Goal: Check status: Check status

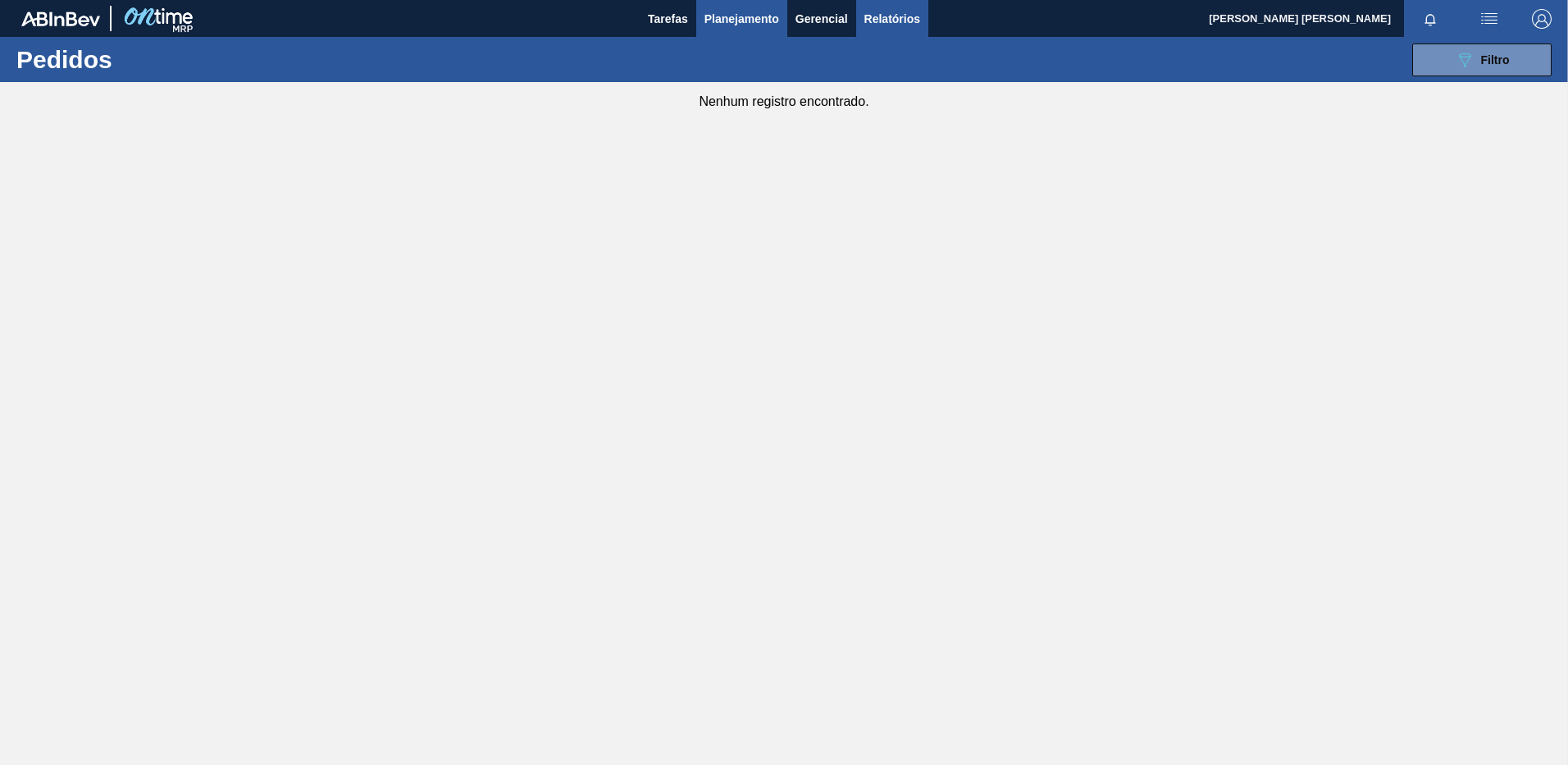
click at [913, 21] on span "Relatórios" at bounding box center [892, 18] width 56 height 20
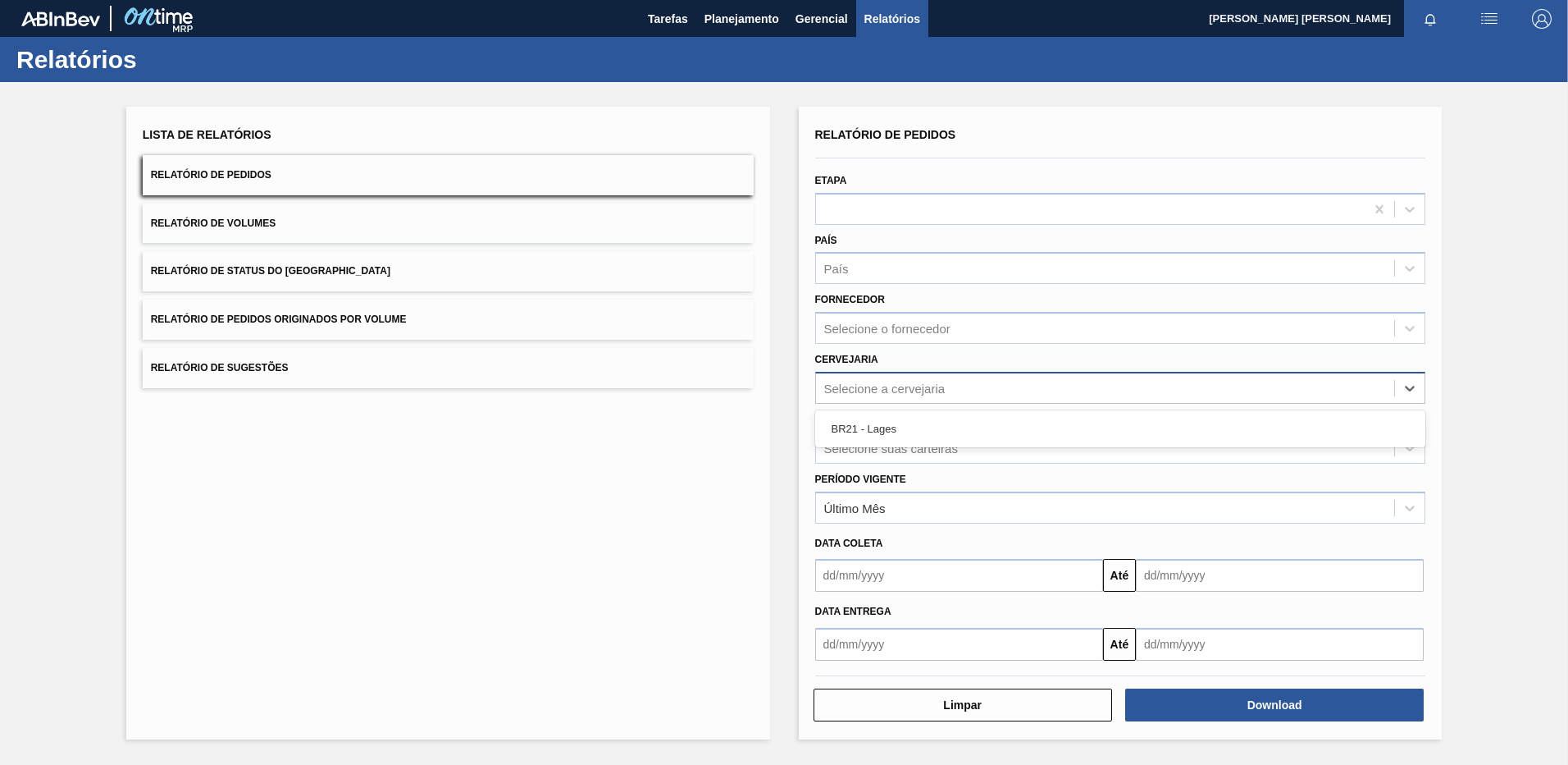
click at [893, 386] on div "Selecione a cervejaria" at bounding box center [885, 387] width 122 height 14
click at [873, 438] on div "BR21 - Lages" at bounding box center [1120, 428] width 611 height 30
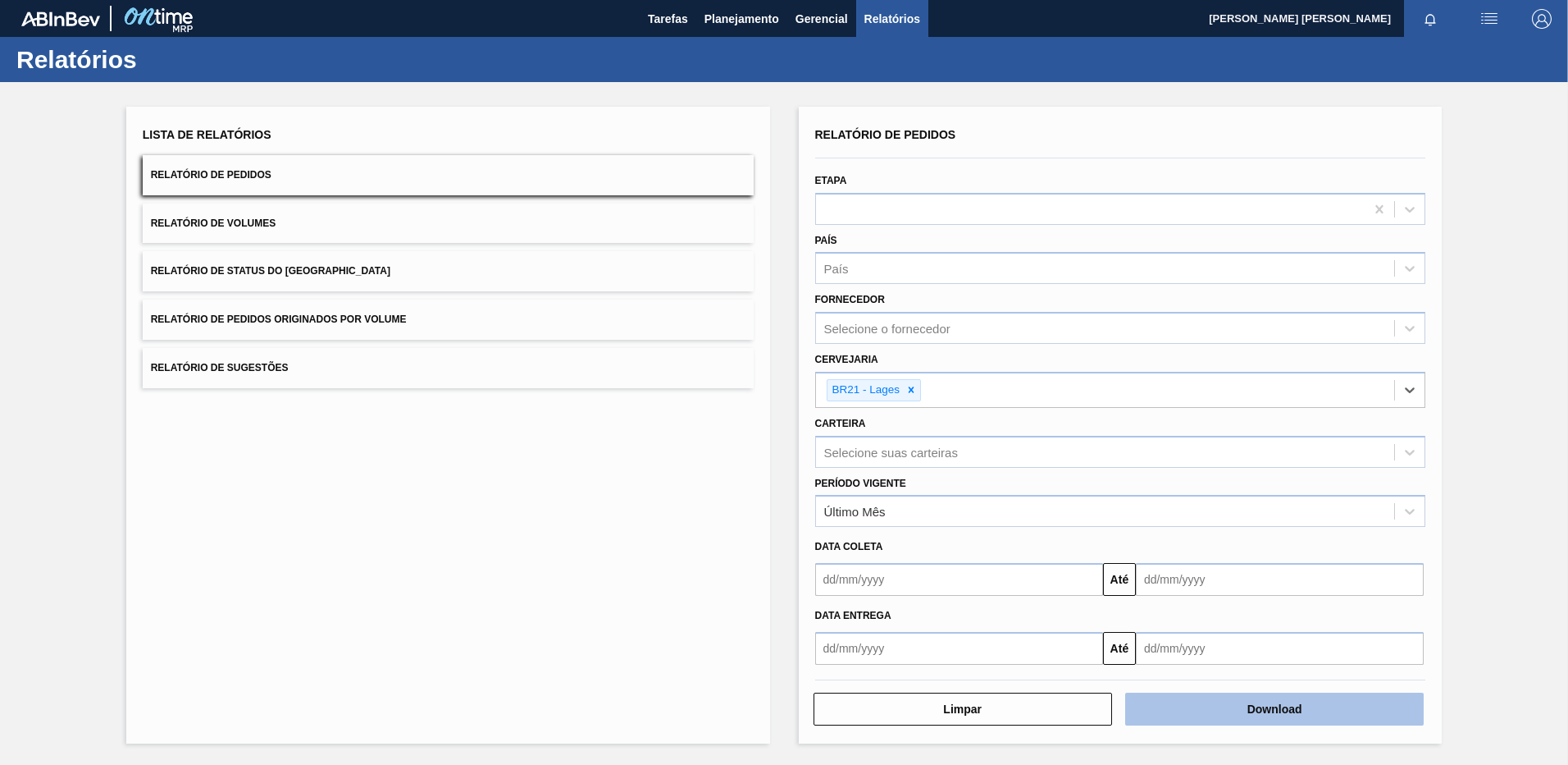
click at [1224, 714] on button "Download" at bounding box center [1274, 709] width 299 height 33
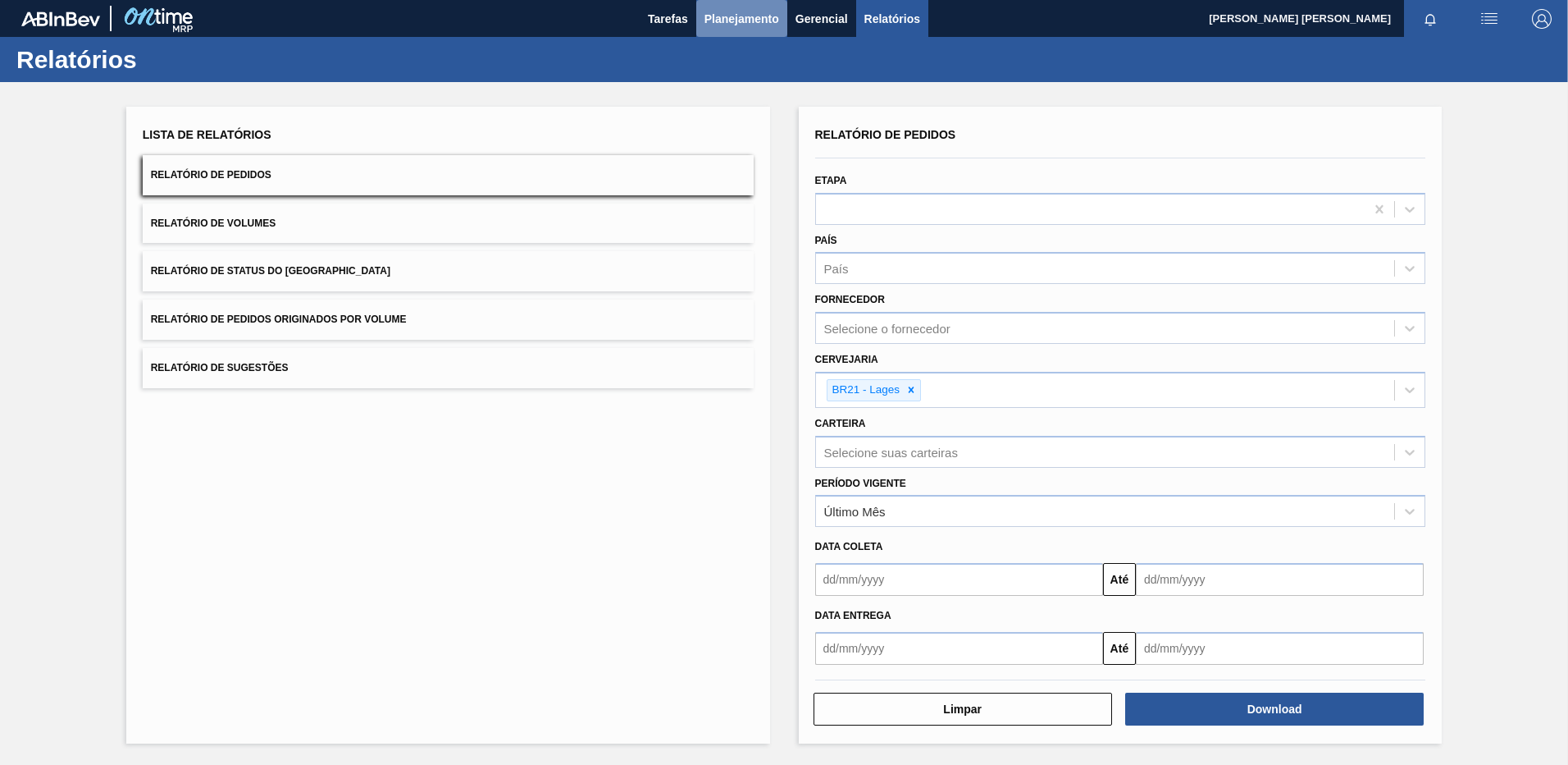
click at [733, 31] on button "Planejamento" at bounding box center [741, 18] width 91 height 37
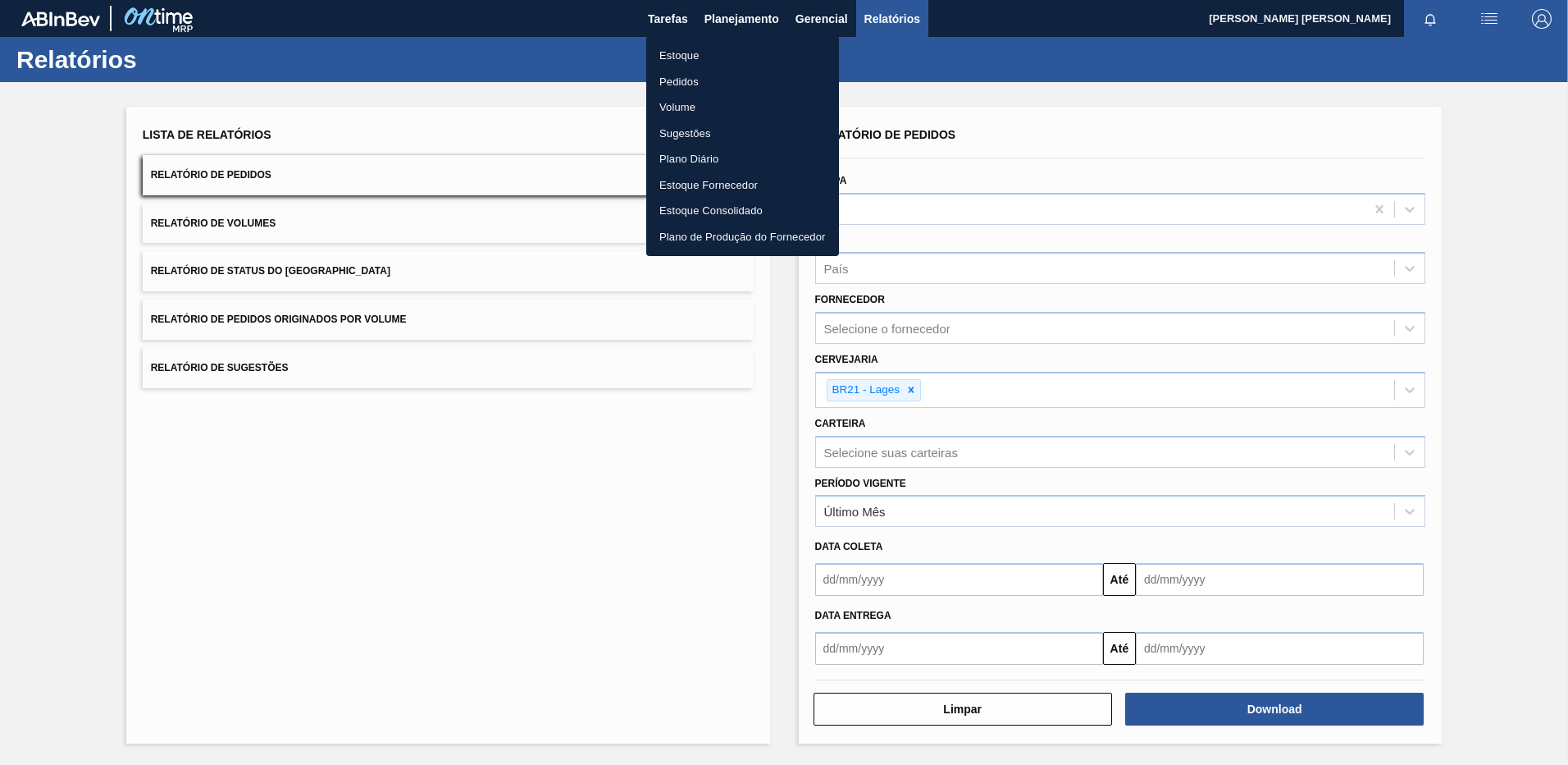
click at [702, 86] on li "Pedidos" at bounding box center [742, 82] width 193 height 26
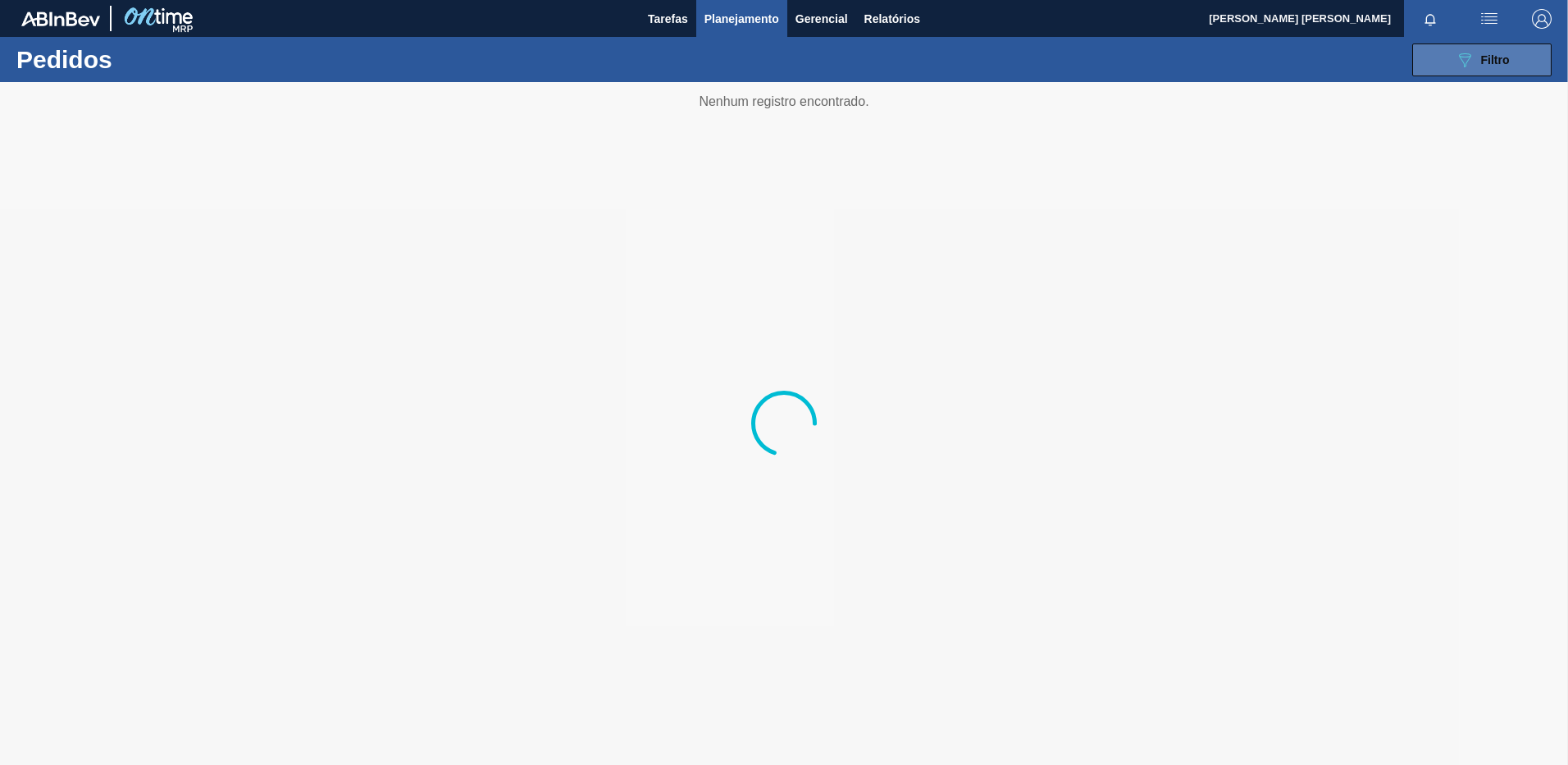
click at [1448, 59] on button "089F7B8B-B2A5-4AFE-B5C0-19BA573D28AC Filtro" at bounding box center [1482, 60] width 139 height 33
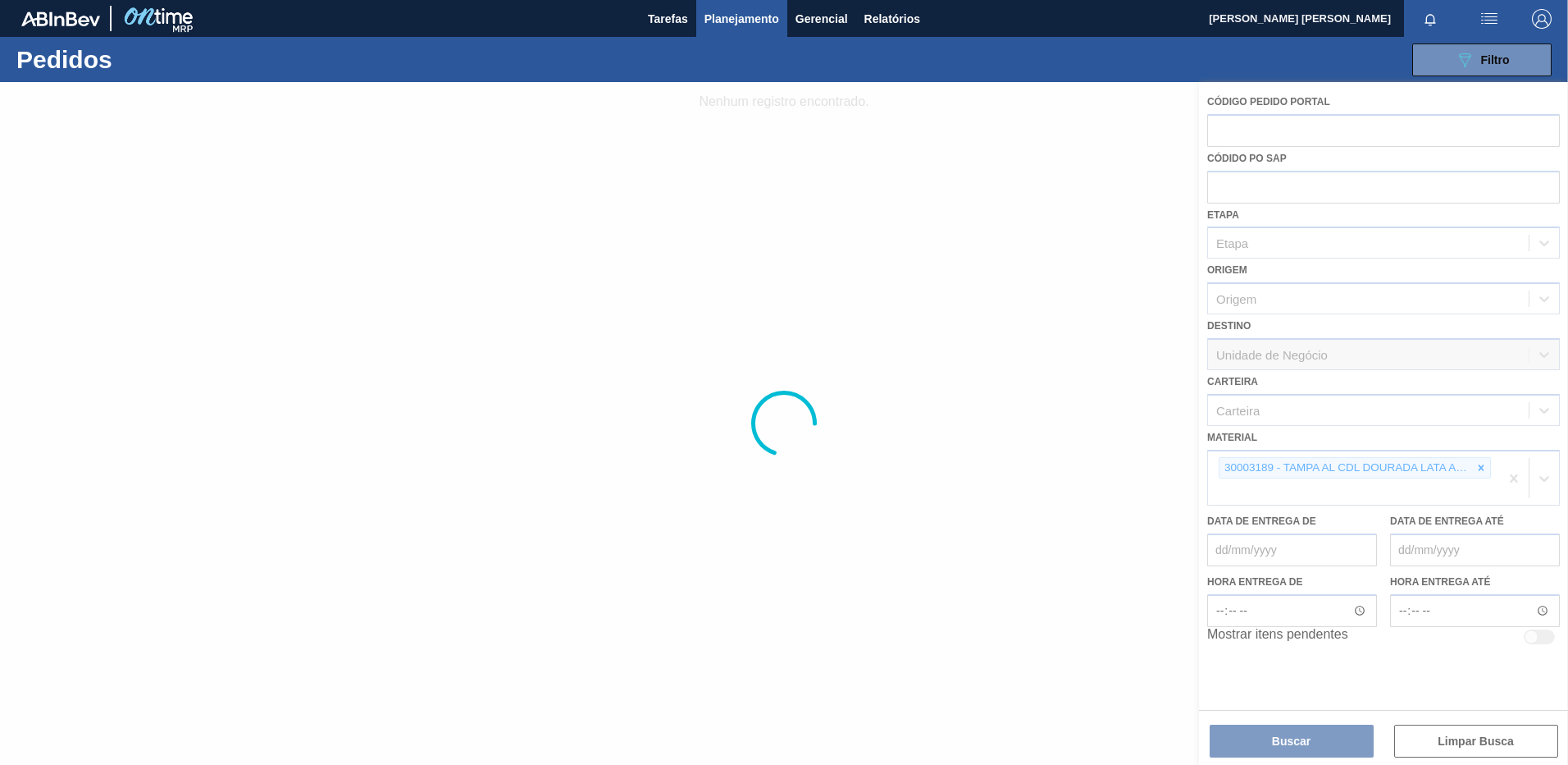
click at [1514, 476] on div at bounding box center [784, 424] width 1568 height 683
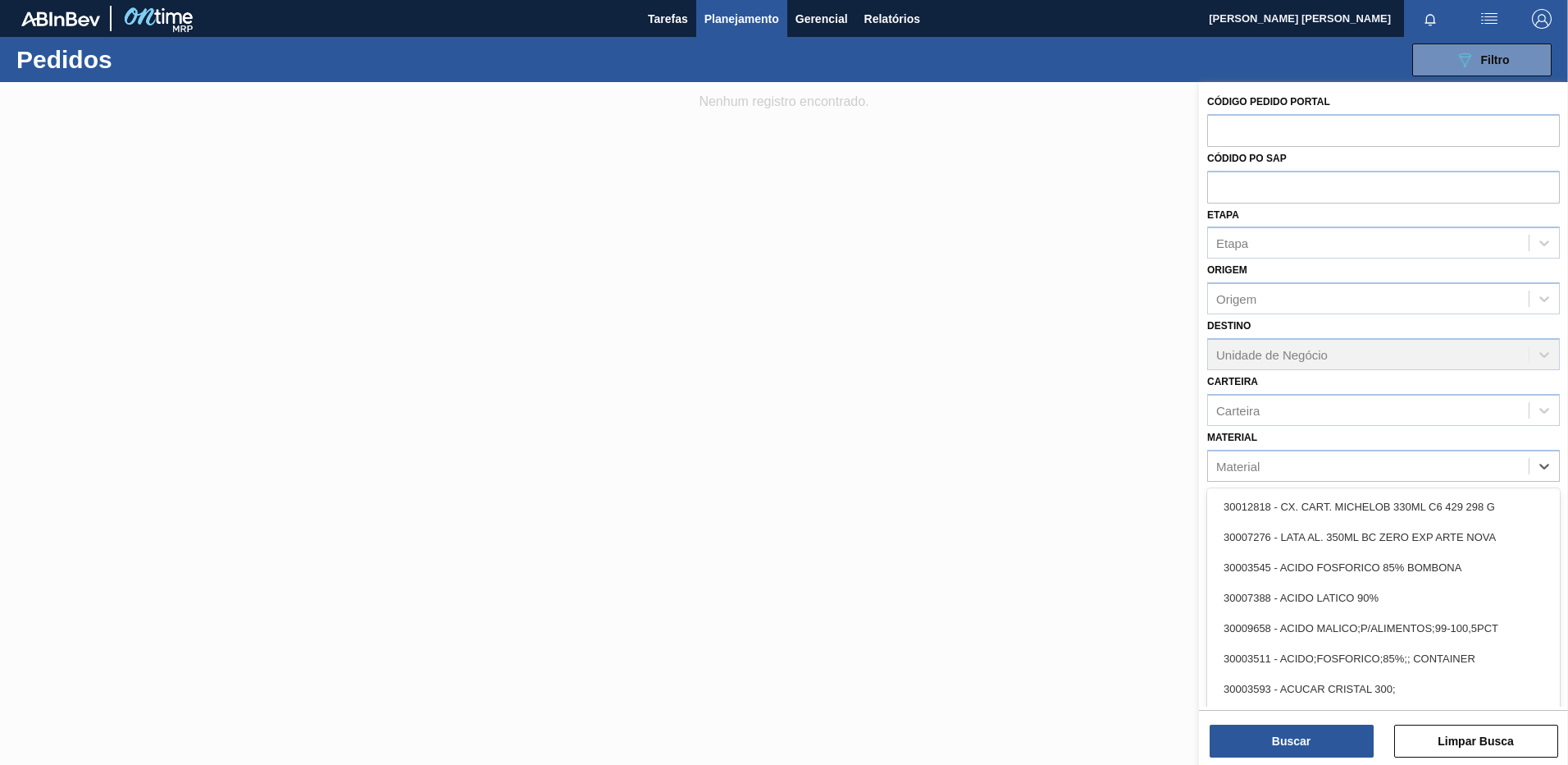
click at [1514, 476] on div "Material" at bounding box center [1368, 466] width 321 height 24
paste input "30012535"
type input "30012535"
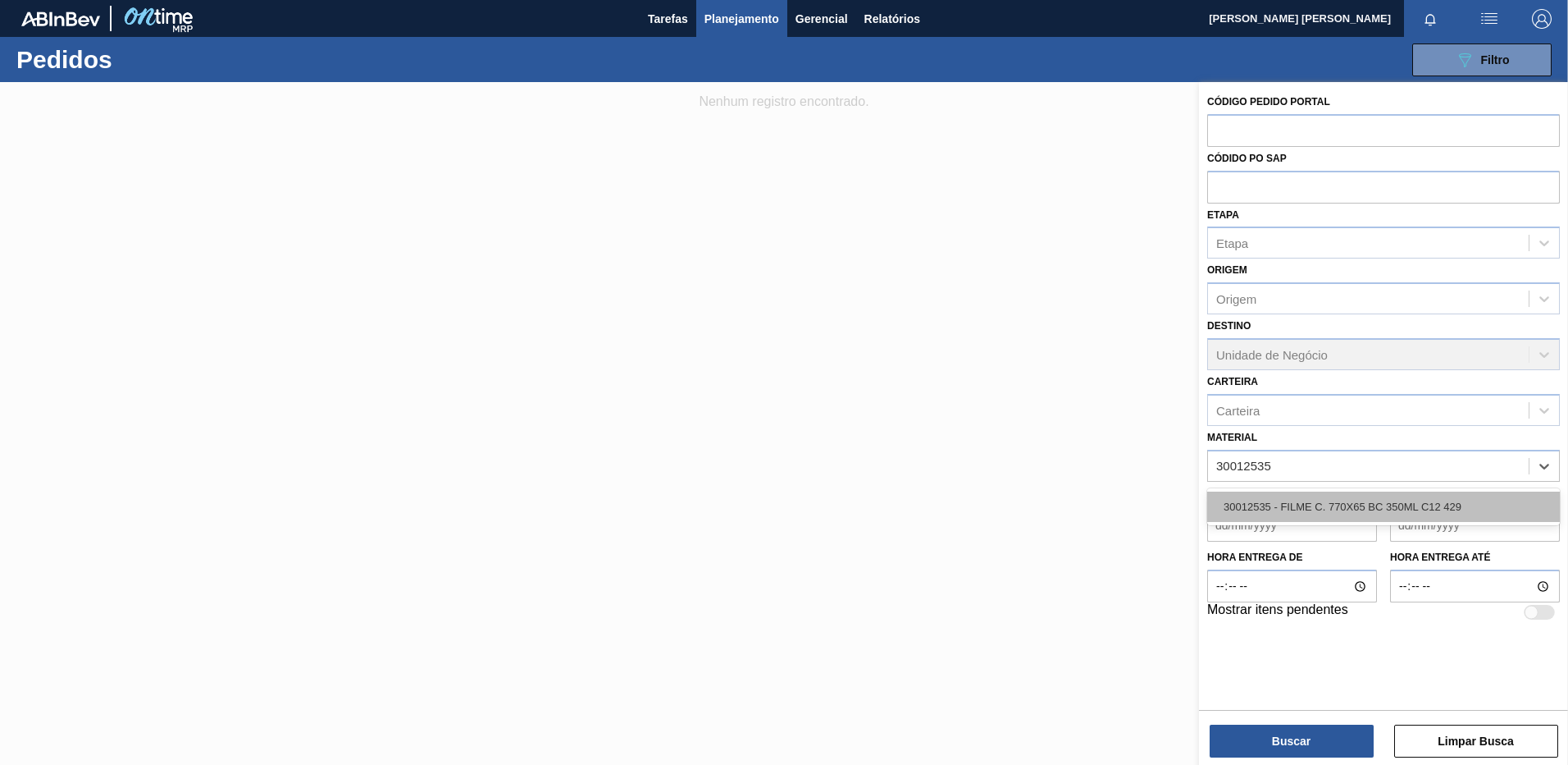
click at [1365, 504] on div "30012535 - FILME C. 770X65 BC 350ML C12 429" at bounding box center [1383, 507] width 352 height 30
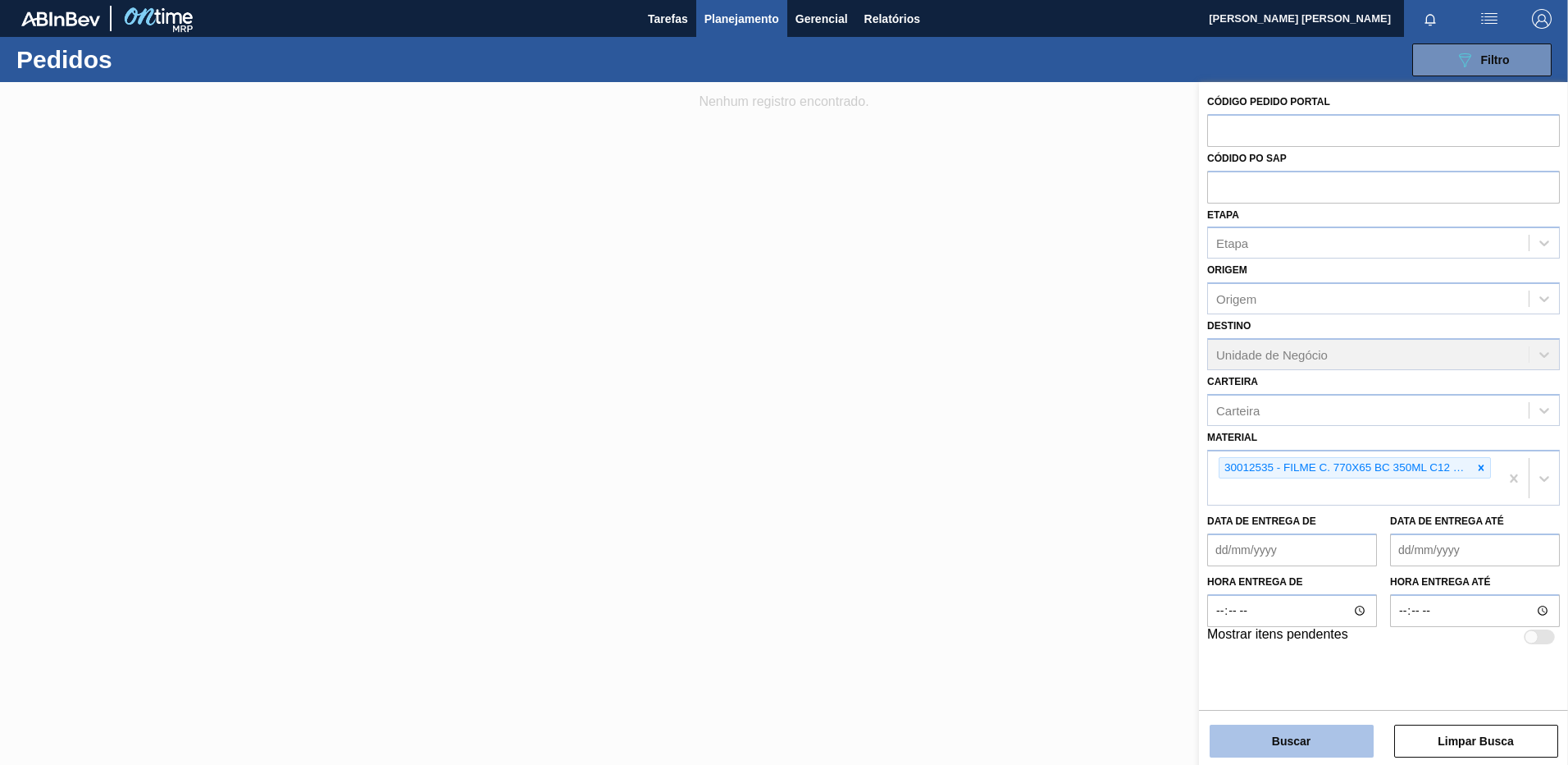
click at [1306, 727] on button "Buscar" at bounding box center [1292, 741] width 164 height 33
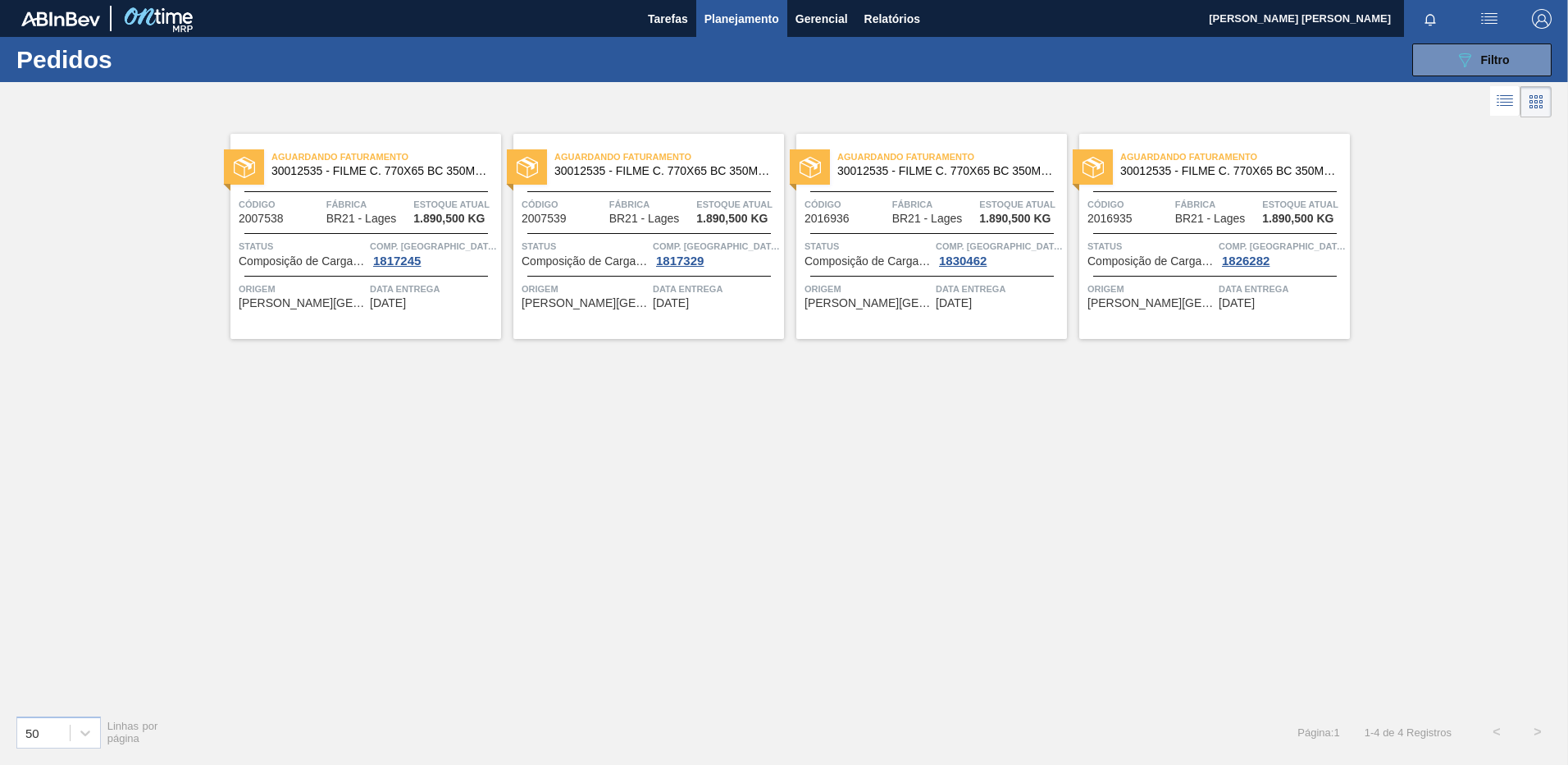
click at [420, 318] on div "Aguardando Faturamento 30012535 - FILME C. 770X65 BC 350ML C12 429 Código 20075…" at bounding box center [365, 236] width 270 height 205
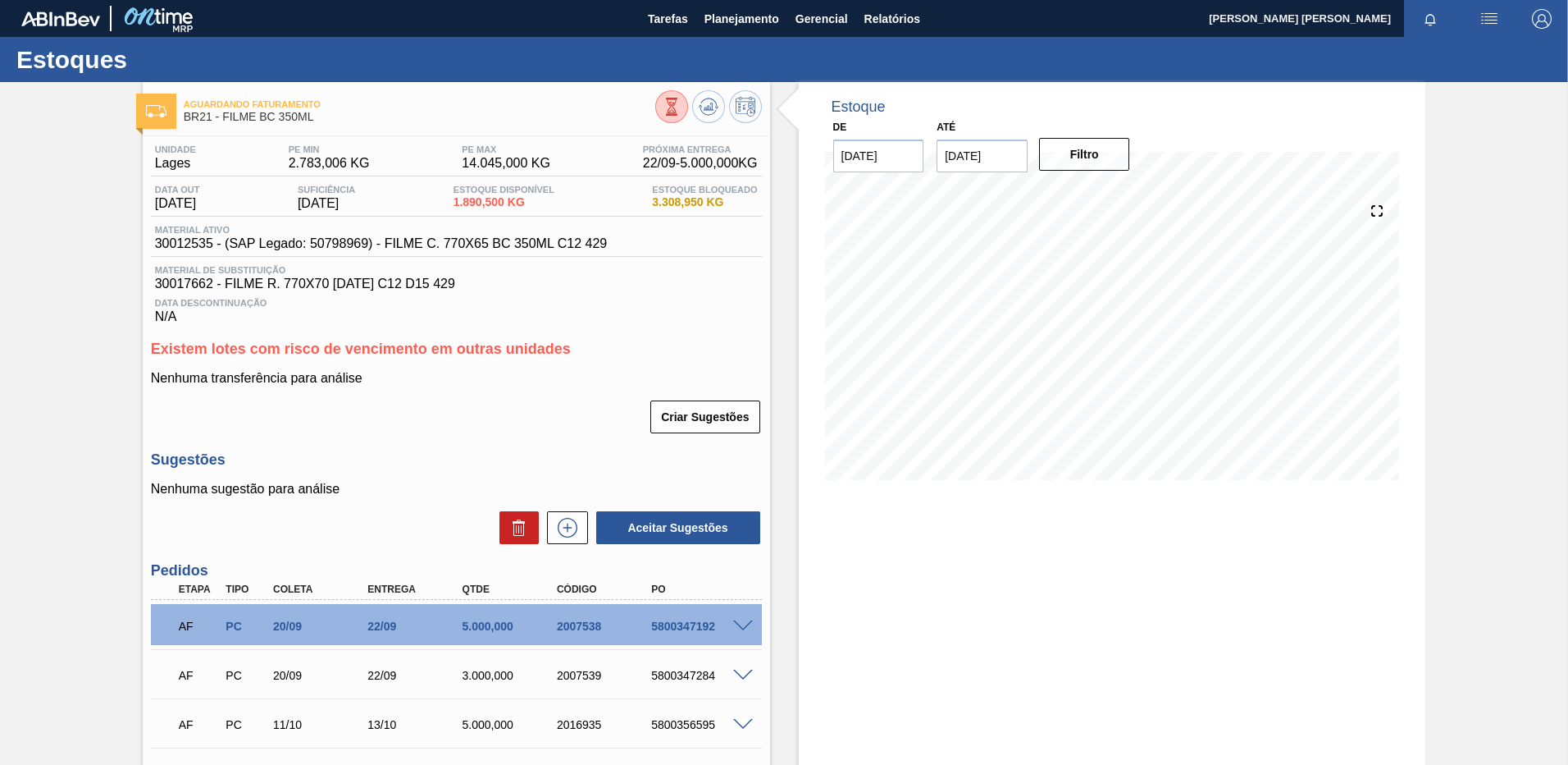
click at [1458, 286] on div "Aguardando Faturamento BR21 - FILME BC 350ML Unidade [PERSON_NAME] MIN 2.783,00…" at bounding box center [784, 507] width 1568 height 850
click at [704, 112] on icon at bounding box center [708, 106] width 20 height 20
click at [1093, 158] on button "Filtro" at bounding box center [1084, 154] width 91 height 33
click at [1006, 158] on input "[DATE]" at bounding box center [981, 156] width 91 height 33
click at [1119, 348] on div "4" at bounding box center [1116, 354] width 22 height 22
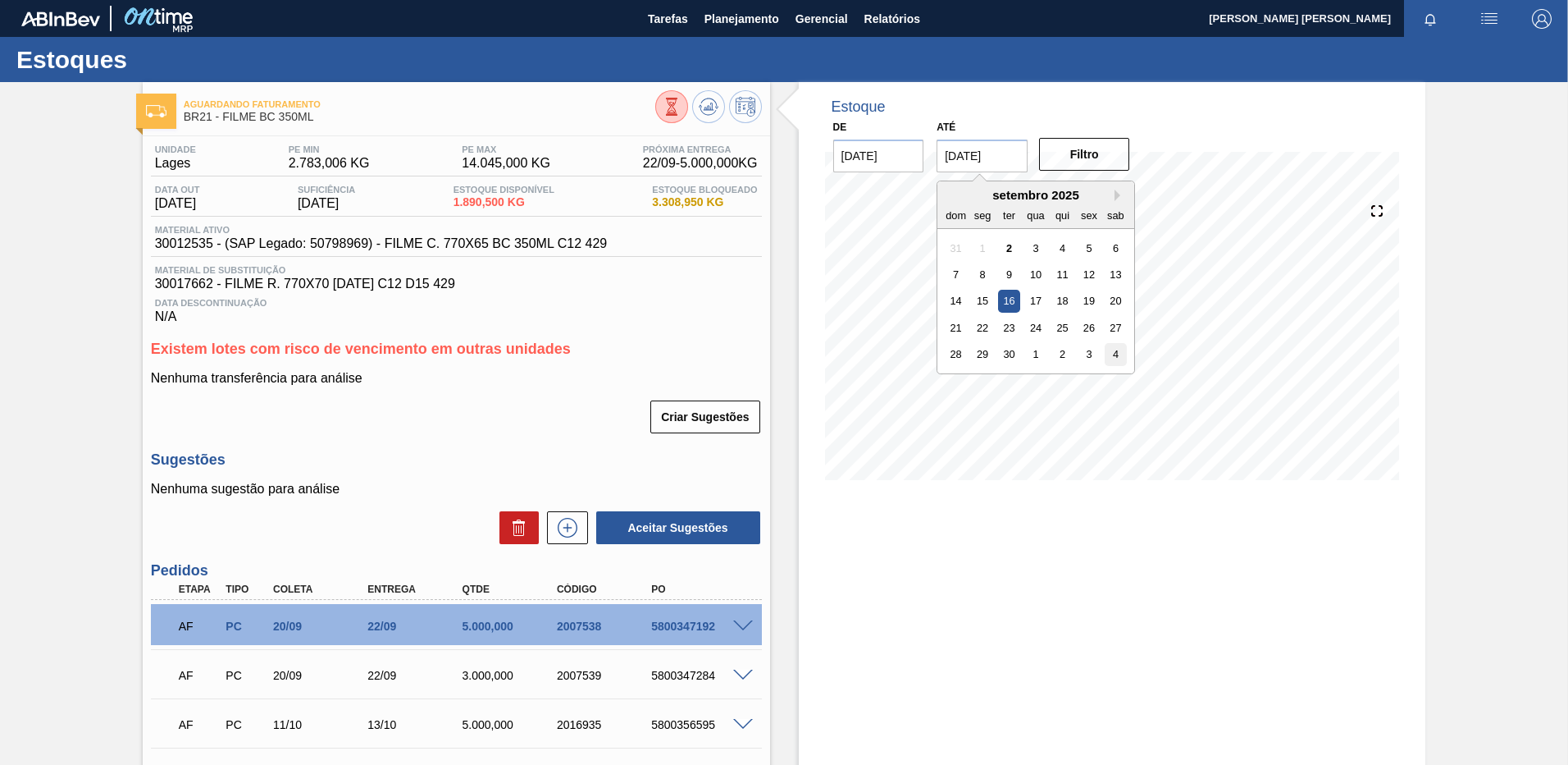
type input "[DATE]"
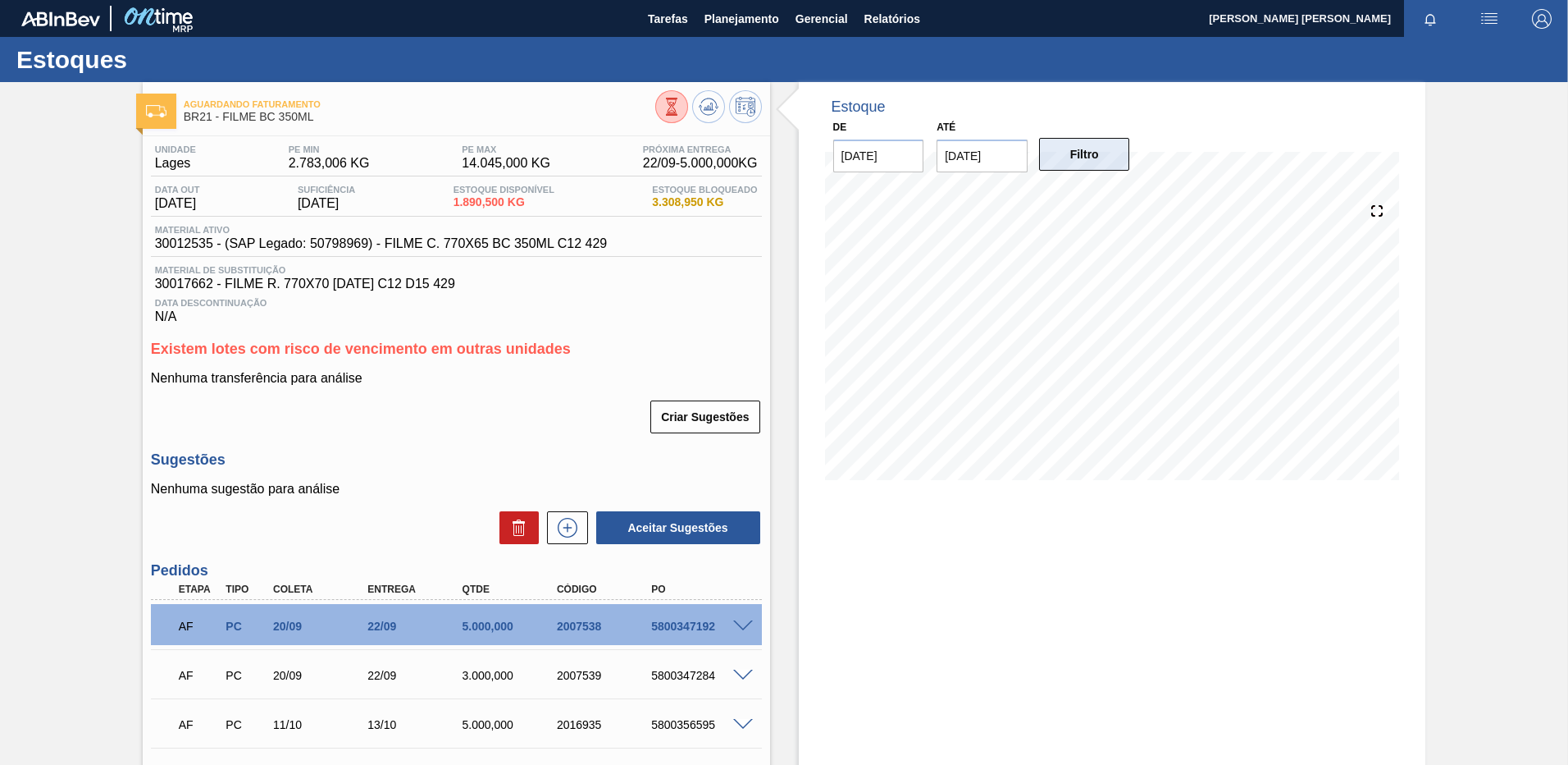
click at [1081, 169] on button "Filtro" at bounding box center [1084, 154] width 91 height 33
click at [970, 626] on div "Estoque De [DATE] Até [DATE] Filtro 18/09 Projeção de Estoque 1,890.5 [DOMAIN_N…" at bounding box center [1113, 507] width 627 height 850
click at [712, 13] on span "Planejamento" at bounding box center [741, 18] width 74 height 20
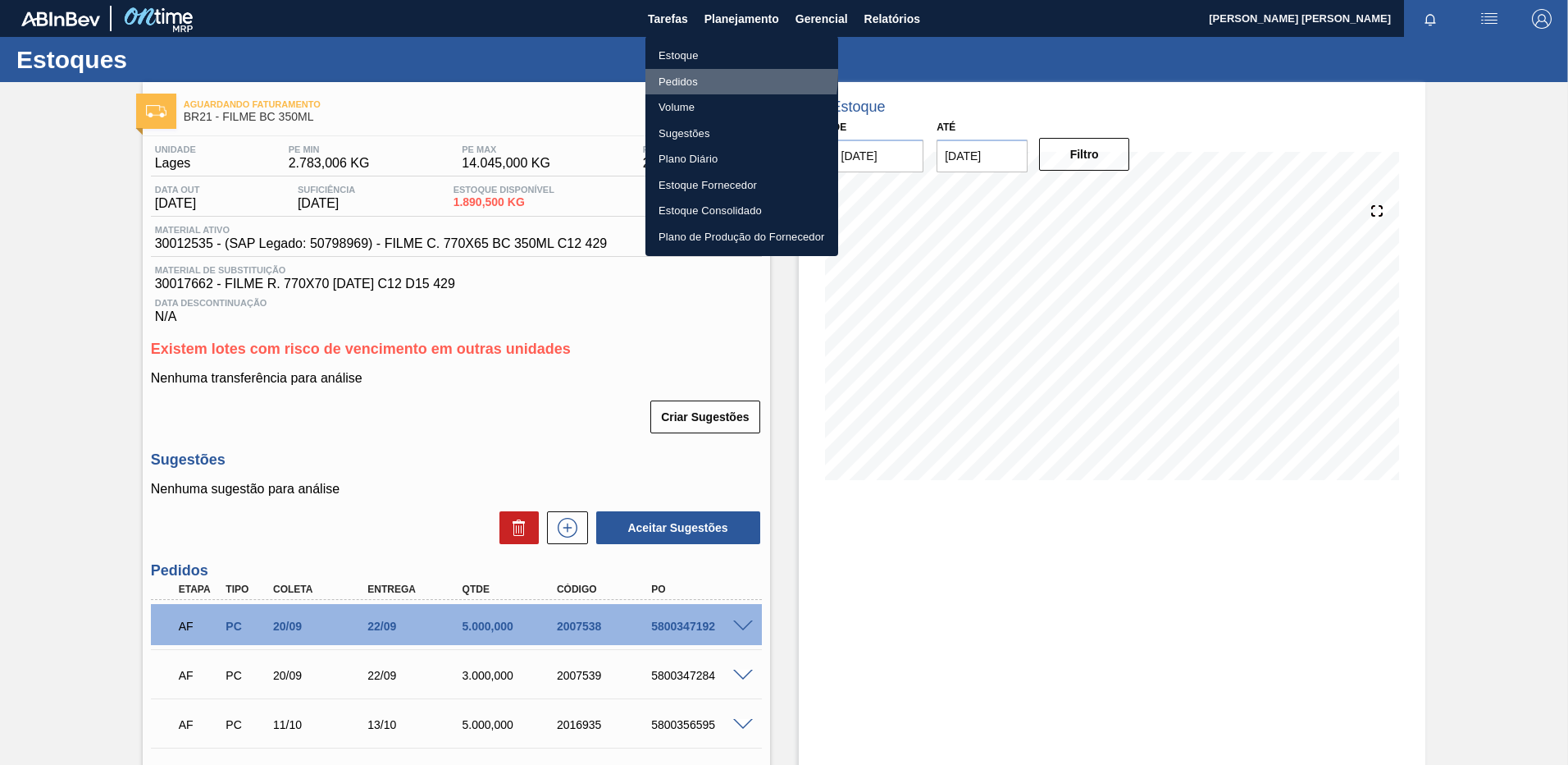
click at [689, 73] on li "Pedidos" at bounding box center [741, 82] width 193 height 26
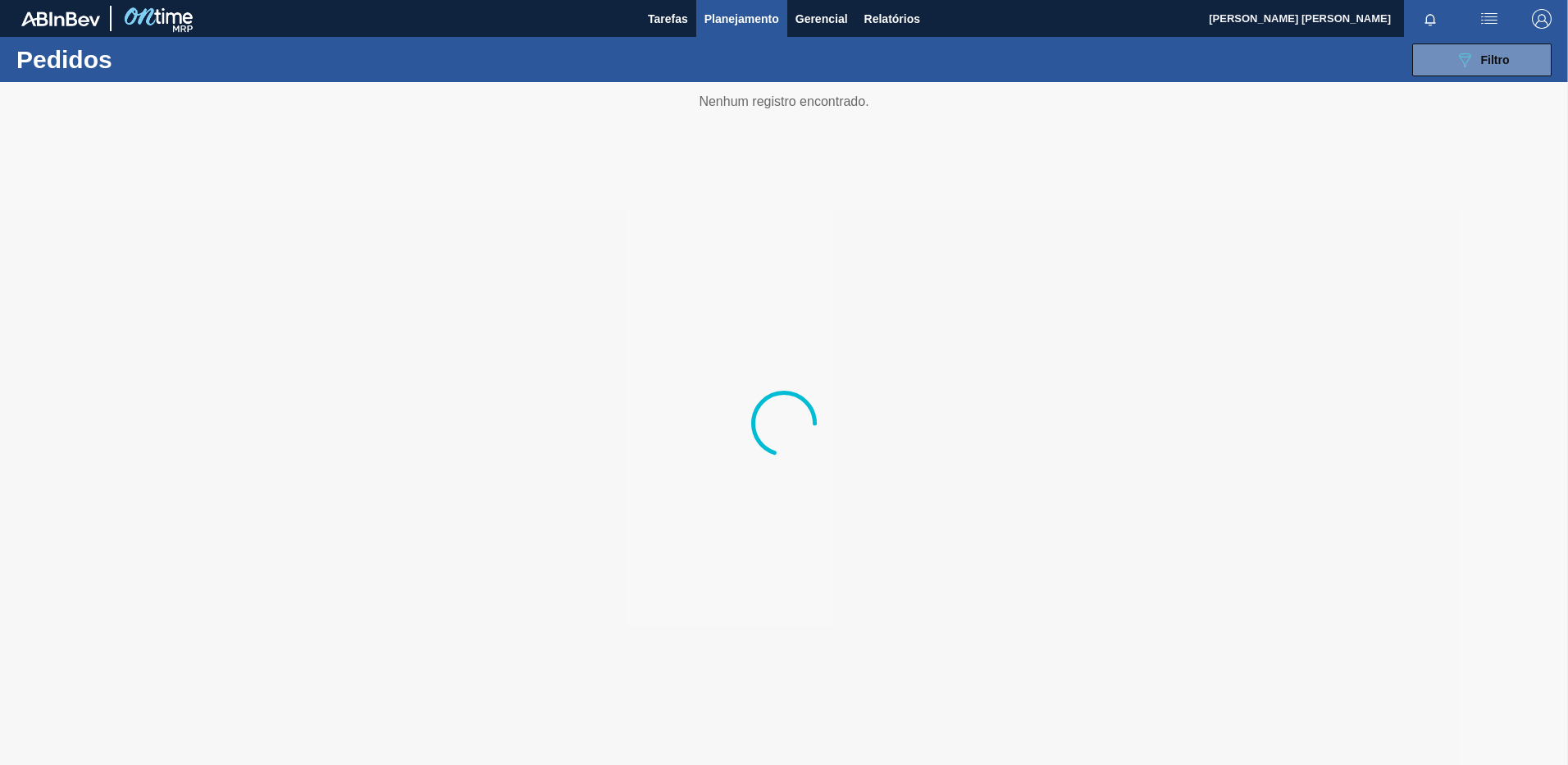
click at [1493, 77] on div "089F7B8B-B2A5-4AFE-B5C0-19BA573D28AC Filtro Código Pedido Portal Códido PO SAP …" at bounding box center [911, 60] width 1298 height 49
click at [1492, 67] on div "089F7B8B-B2A5-4AFE-B5C0-19BA573D28AC Filtro" at bounding box center [1482, 60] width 55 height 20
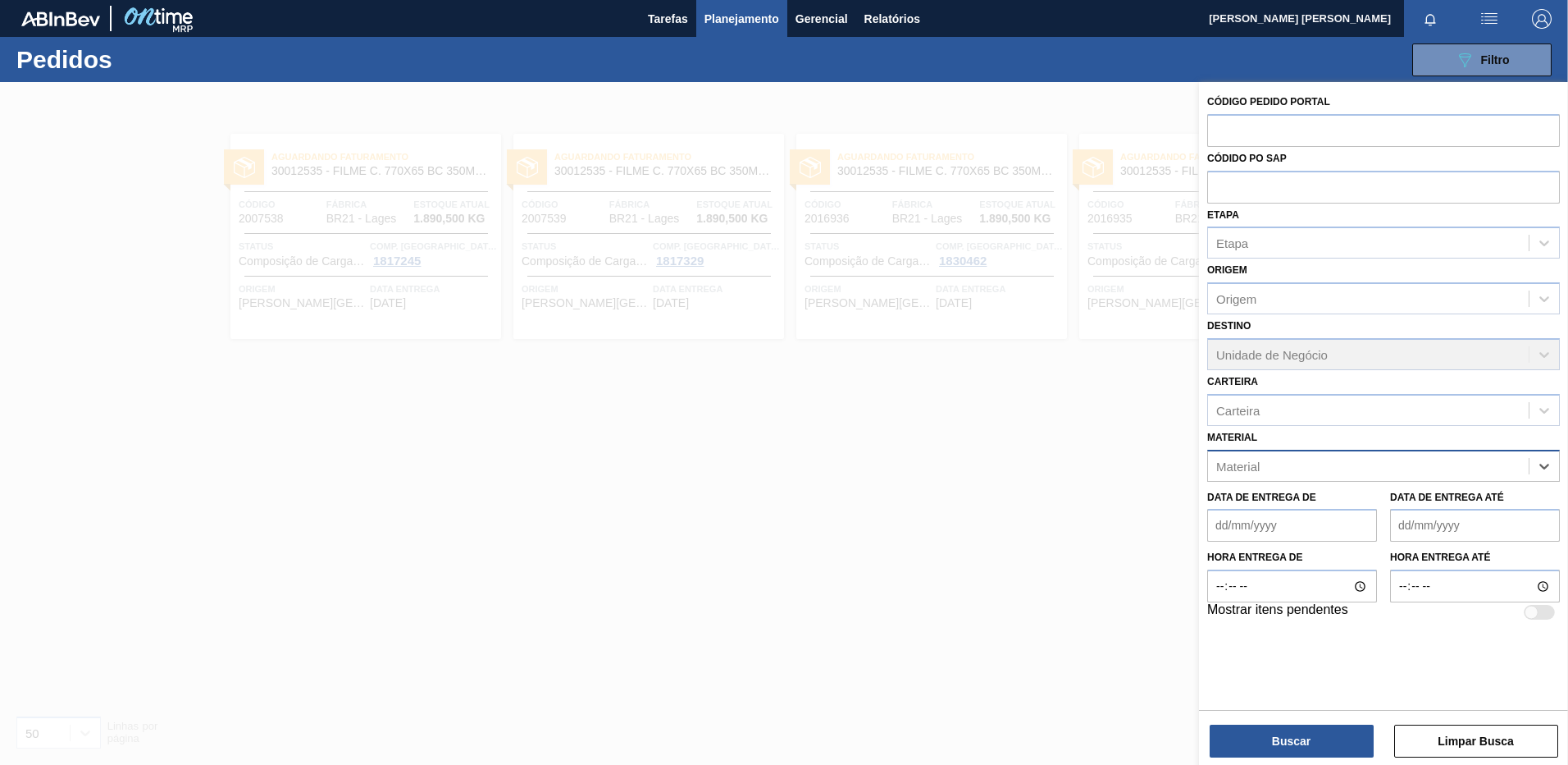
paste input "30012583"
type input "30012583"
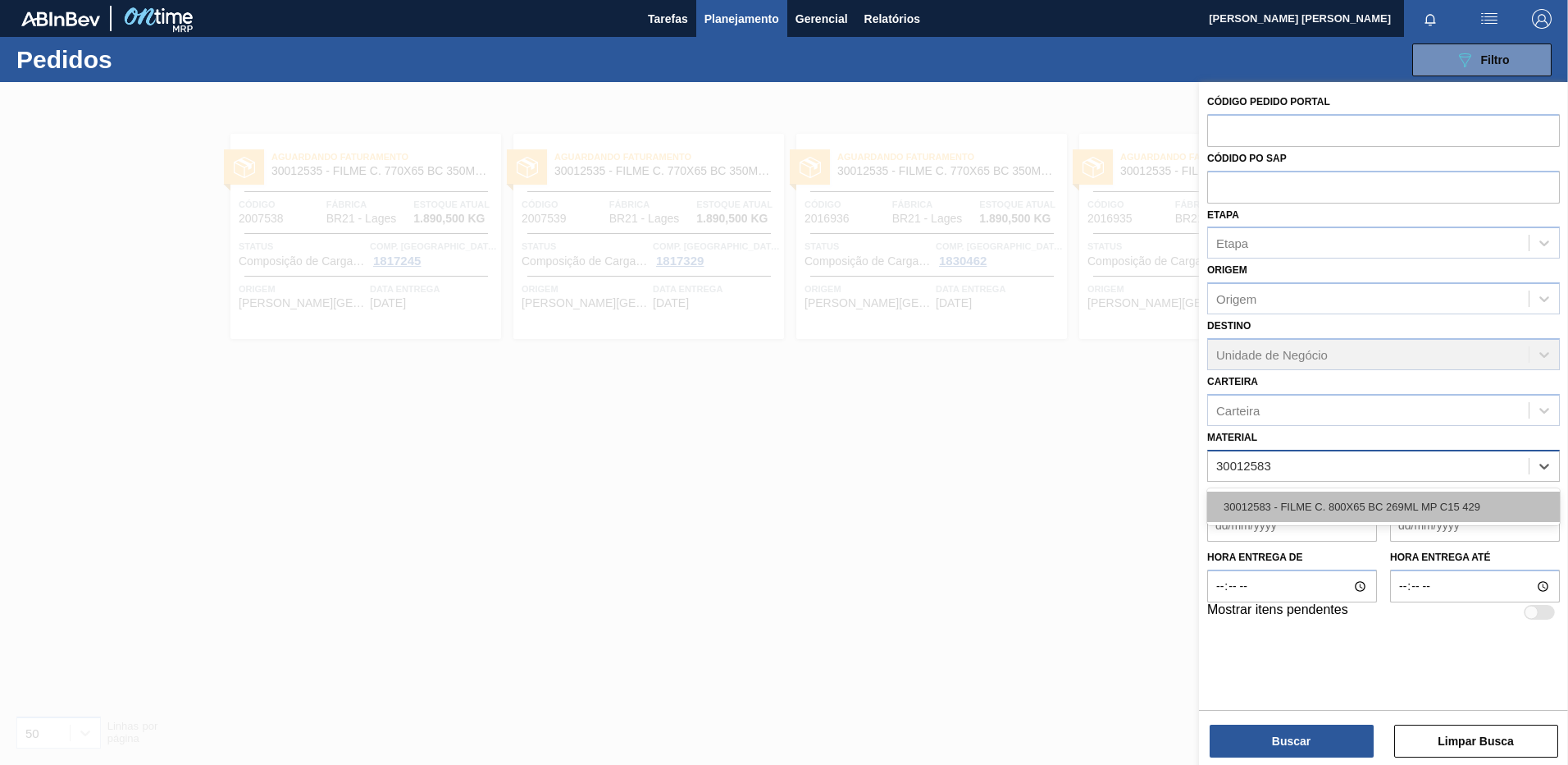
click at [1372, 509] on div "30012583 - FILME C. 800X65 BC 269ML MP C15 429" at bounding box center [1383, 507] width 352 height 30
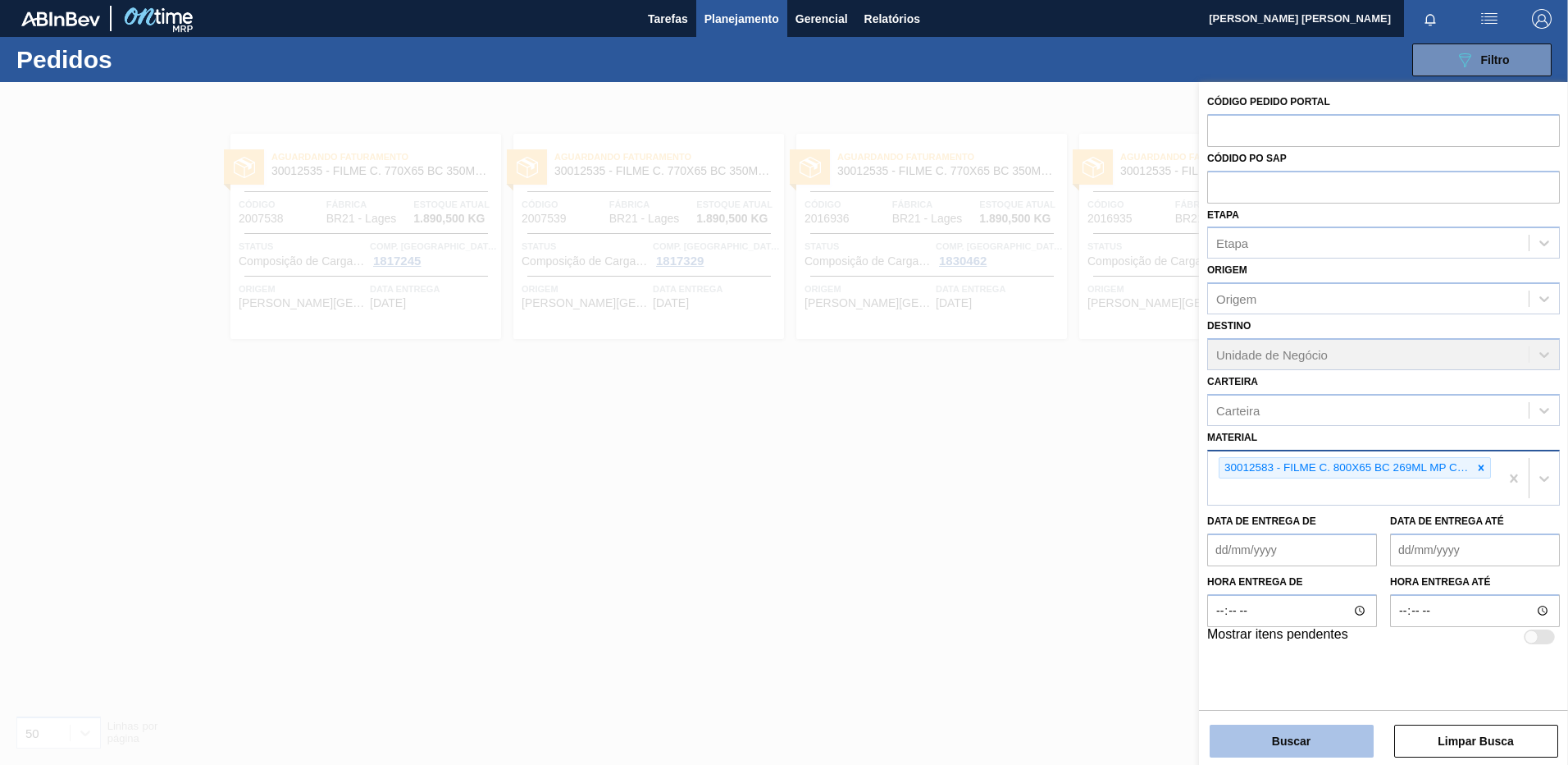
click at [1300, 736] on button "Buscar" at bounding box center [1292, 741] width 164 height 33
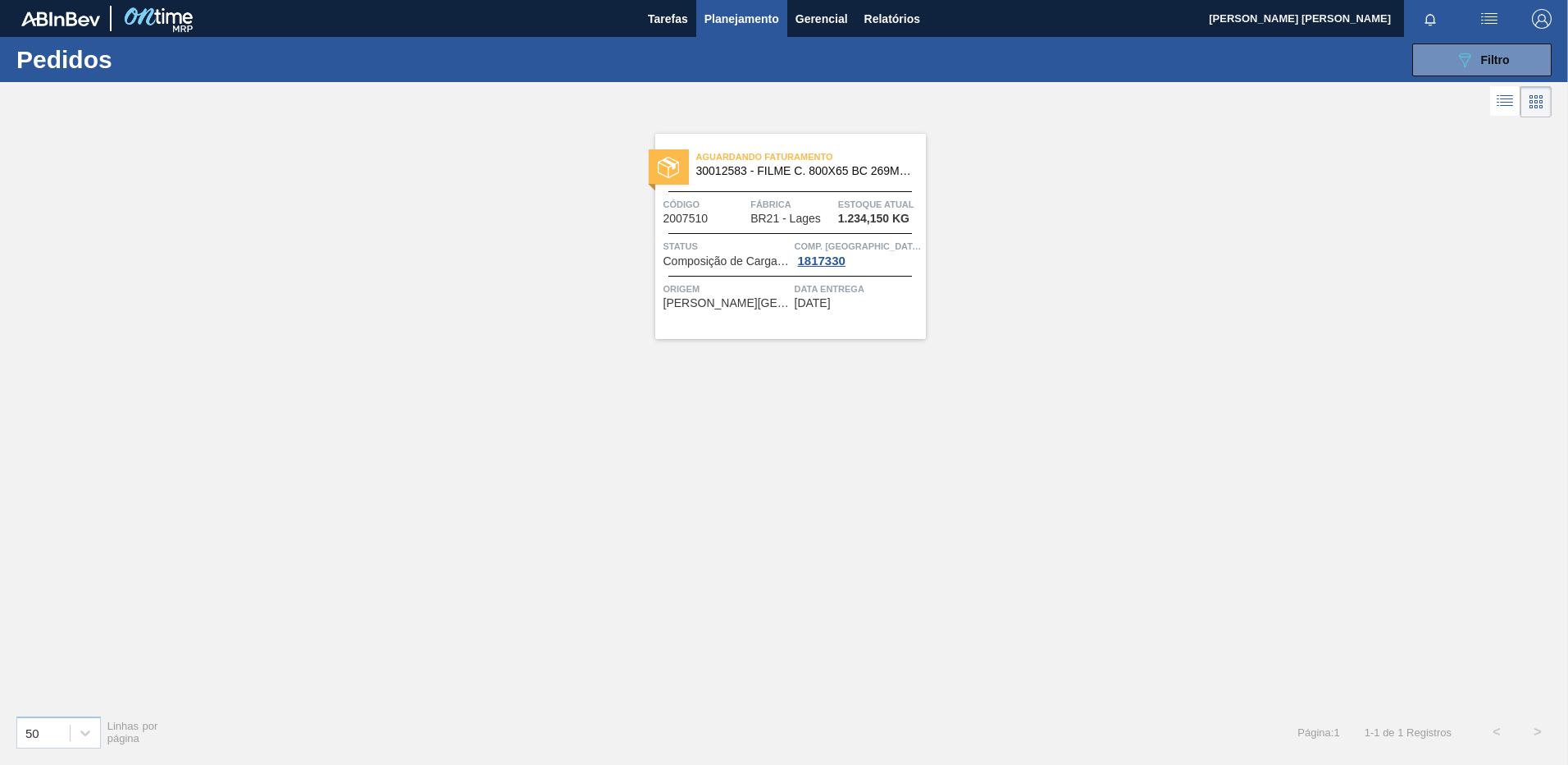
click at [858, 318] on div "Aguardando Faturamento 30012583 - FILME C. 800X65 BC 269ML MP C15 429 Código 20…" at bounding box center [790, 236] width 270 height 205
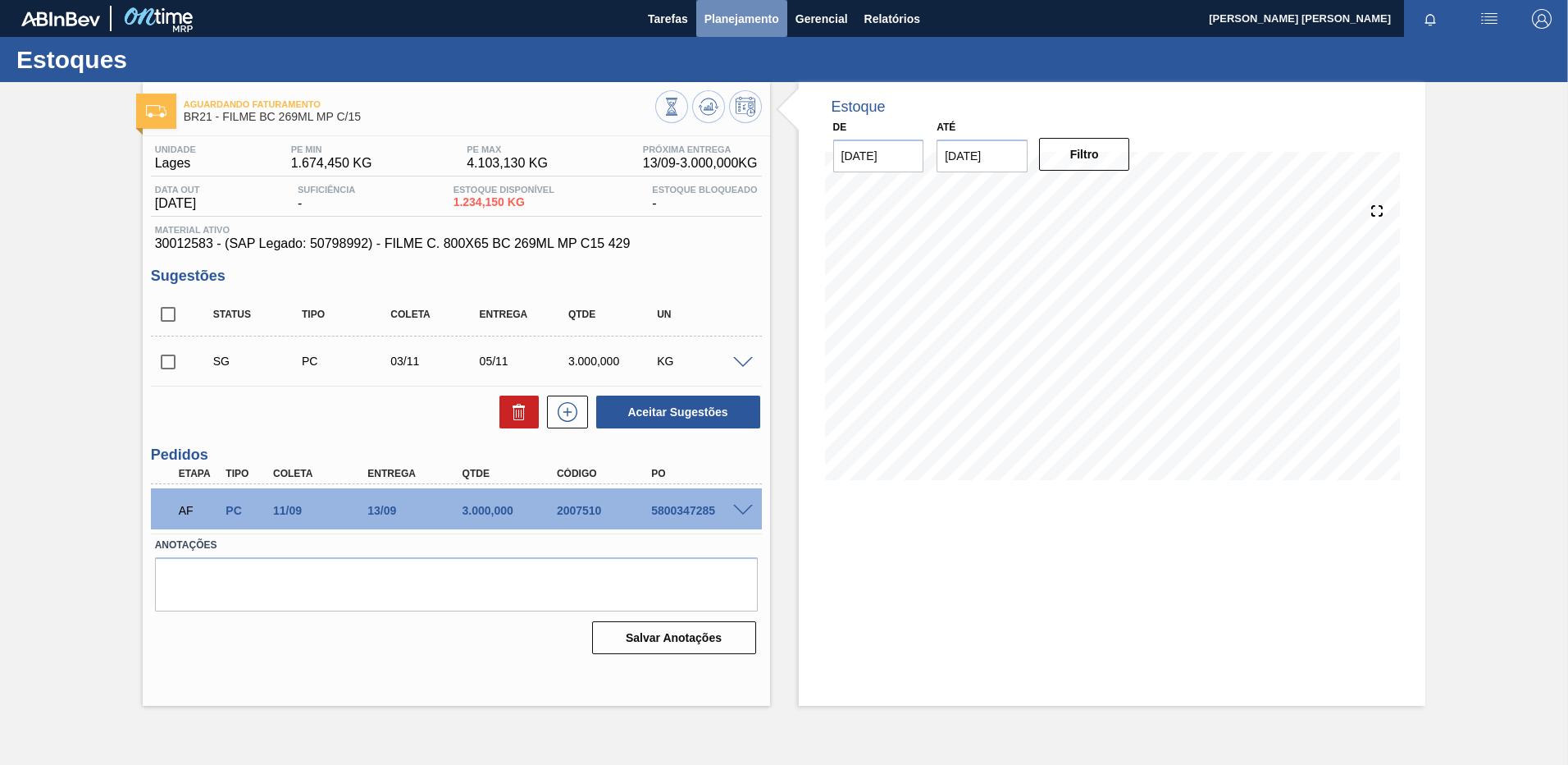
click at [740, 13] on span "Planejamento" at bounding box center [741, 18] width 74 height 20
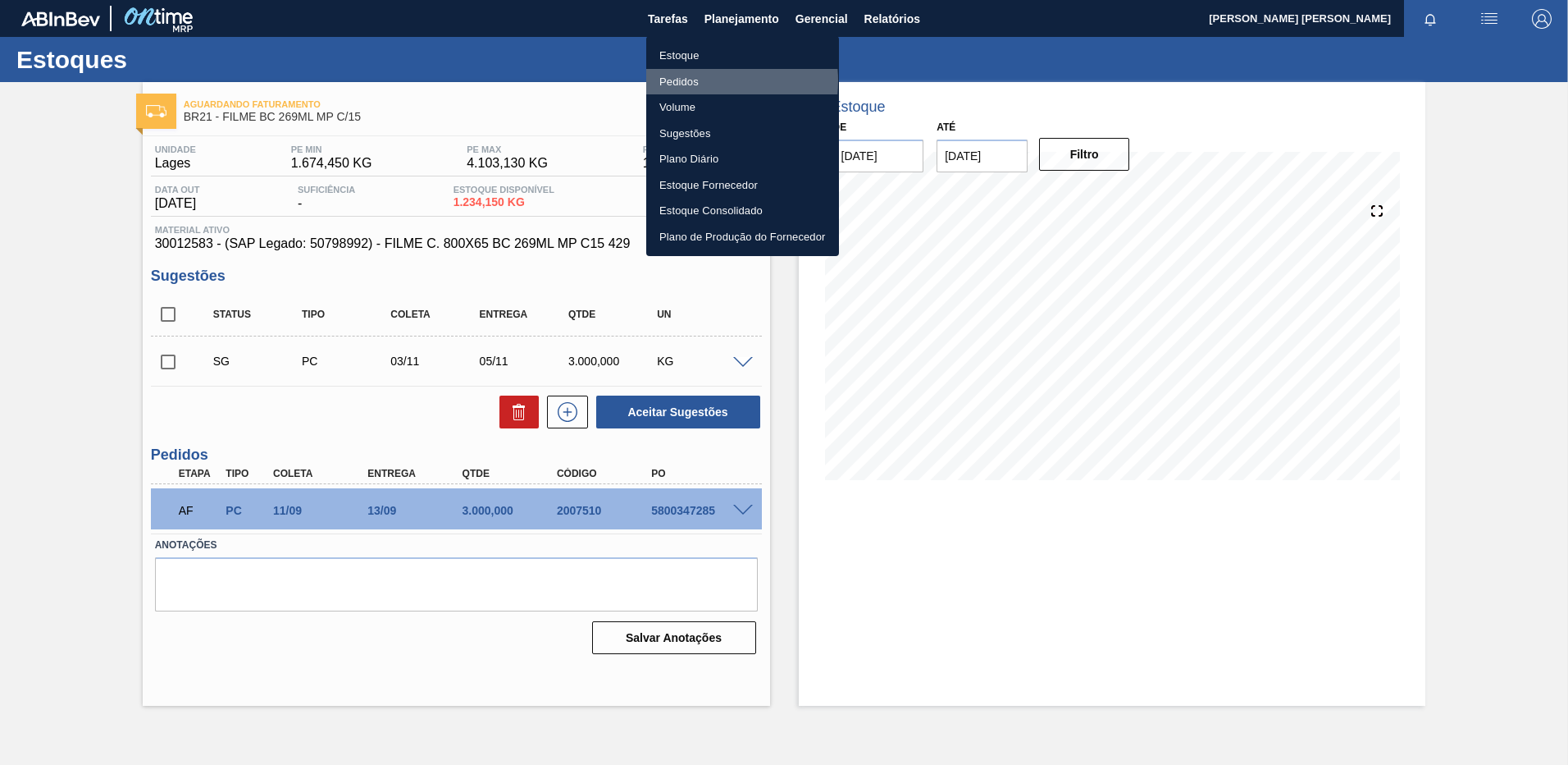
click at [694, 80] on li "Pedidos" at bounding box center [742, 82] width 193 height 26
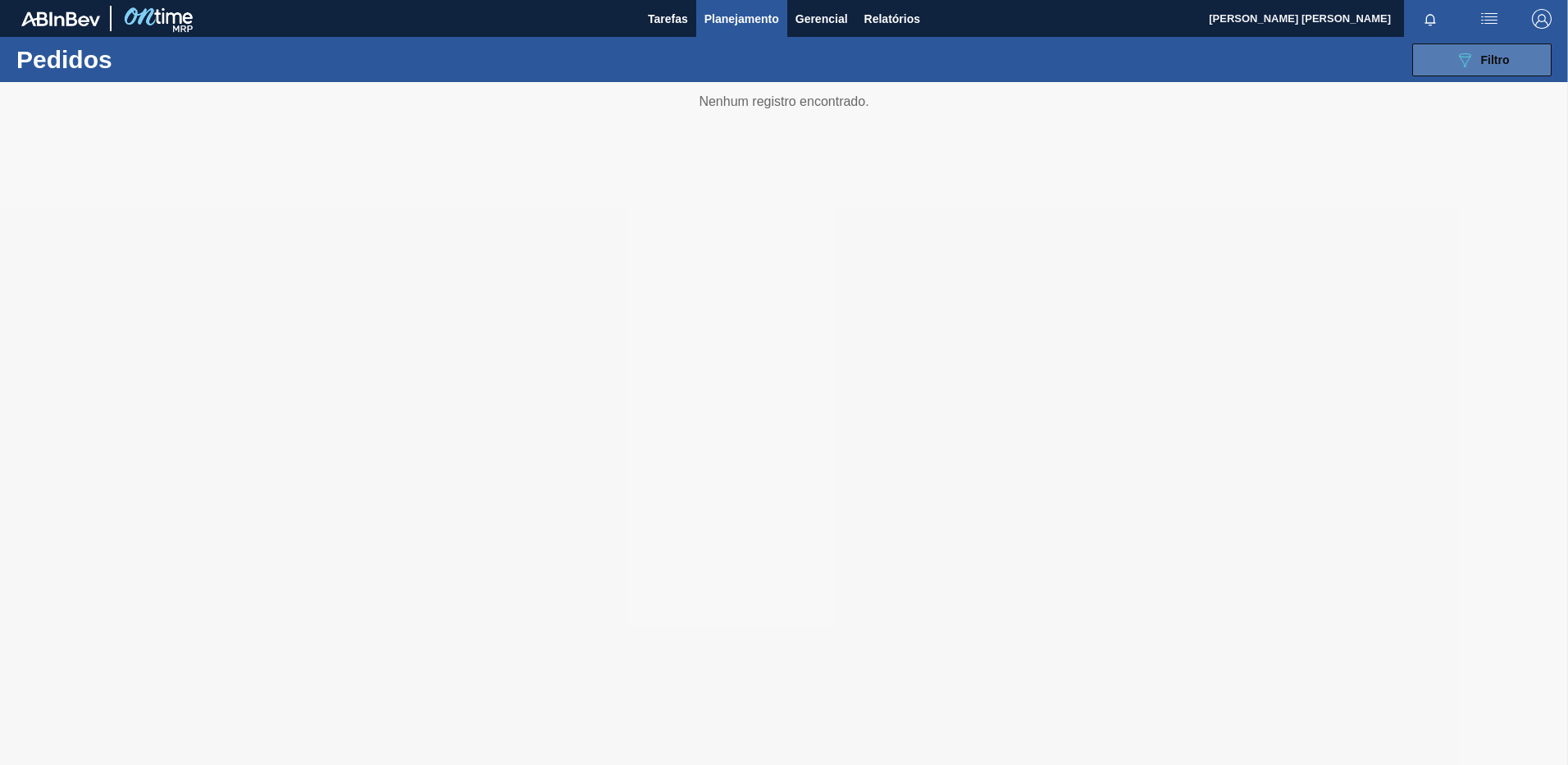
click at [1471, 58] on icon "089F7B8B-B2A5-4AFE-B5C0-19BA573D28AC" at bounding box center [1464, 60] width 20 height 20
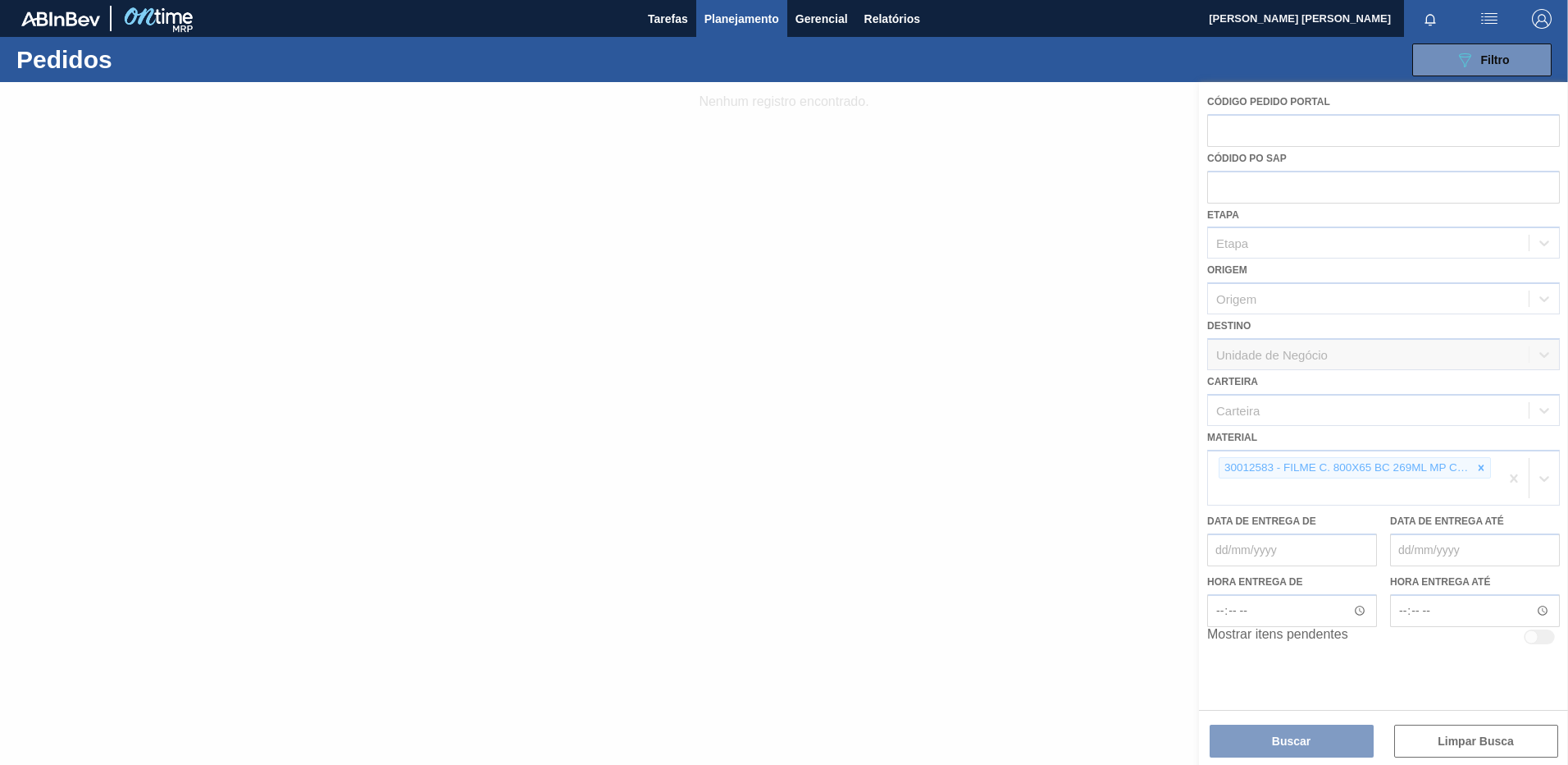
click at [1501, 488] on div at bounding box center [784, 424] width 1568 height 683
click at [1508, 485] on div at bounding box center [784, 424] width 1568 height 683
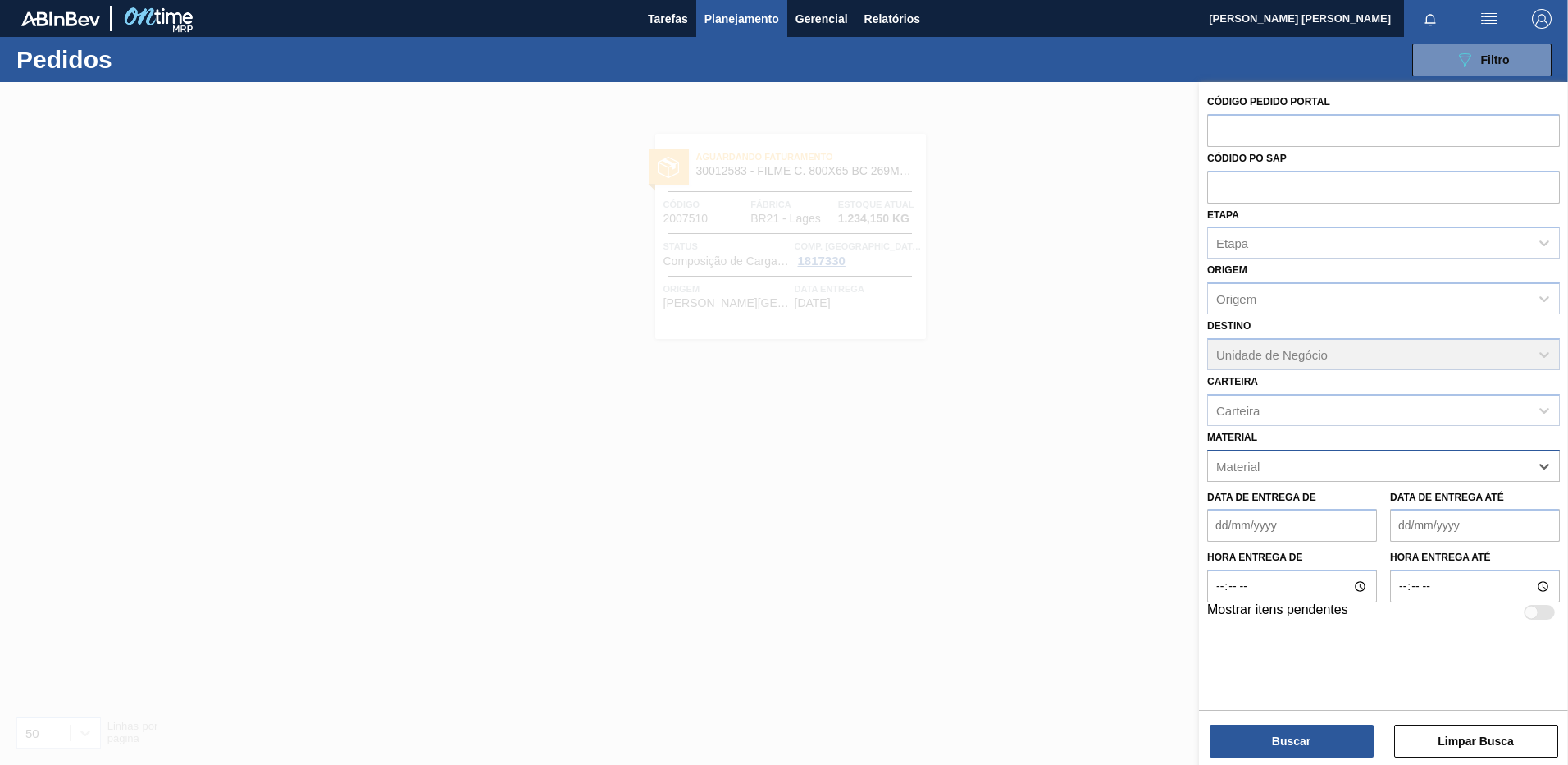
paste input "30034290"
type input "30034290"
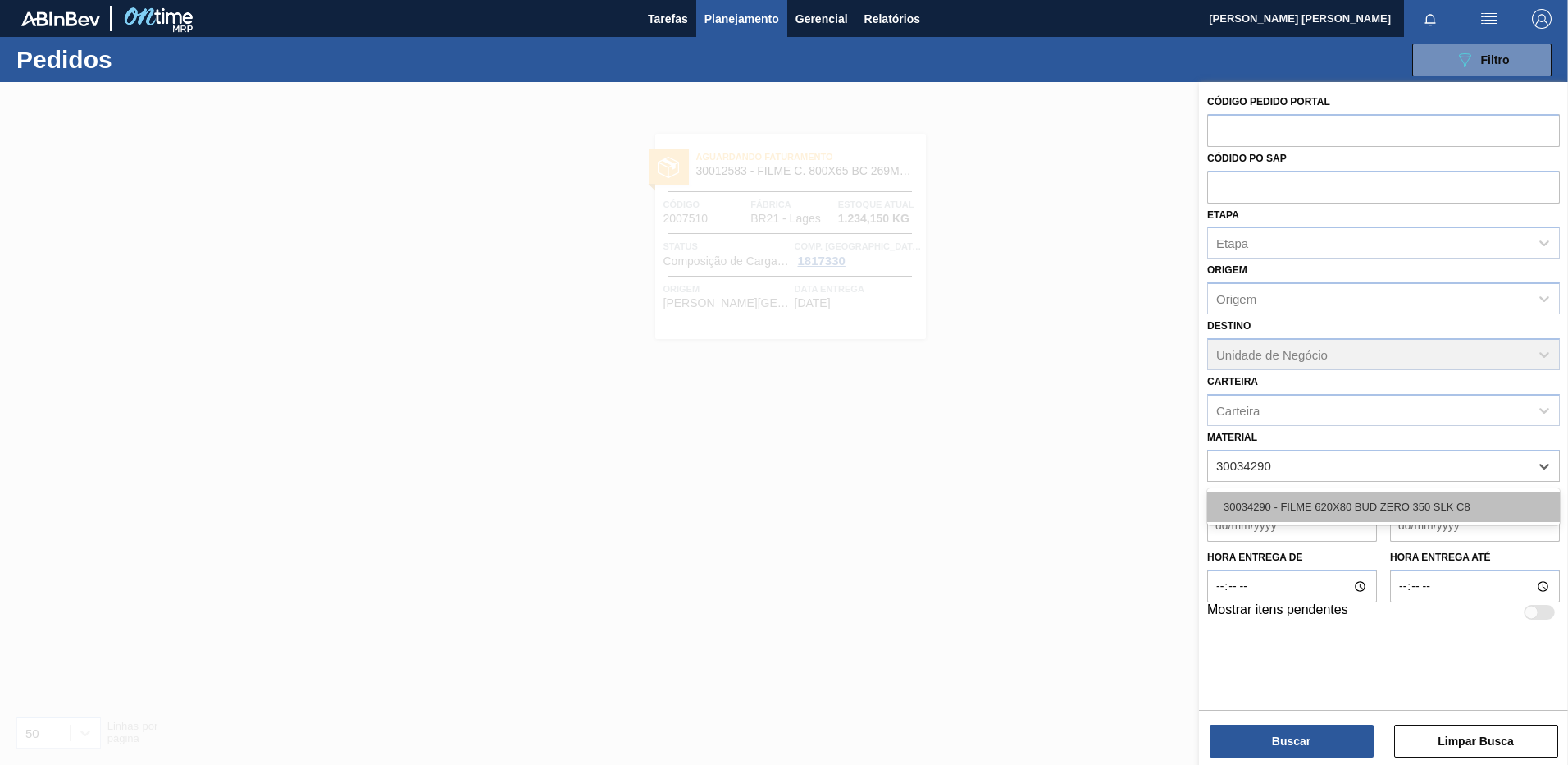
click at [1276, 504] on div "30034290 - FILME 620X80 BUD ZERO 350 SLK C8" at bounding box center [1383, 507] width 352 height 30
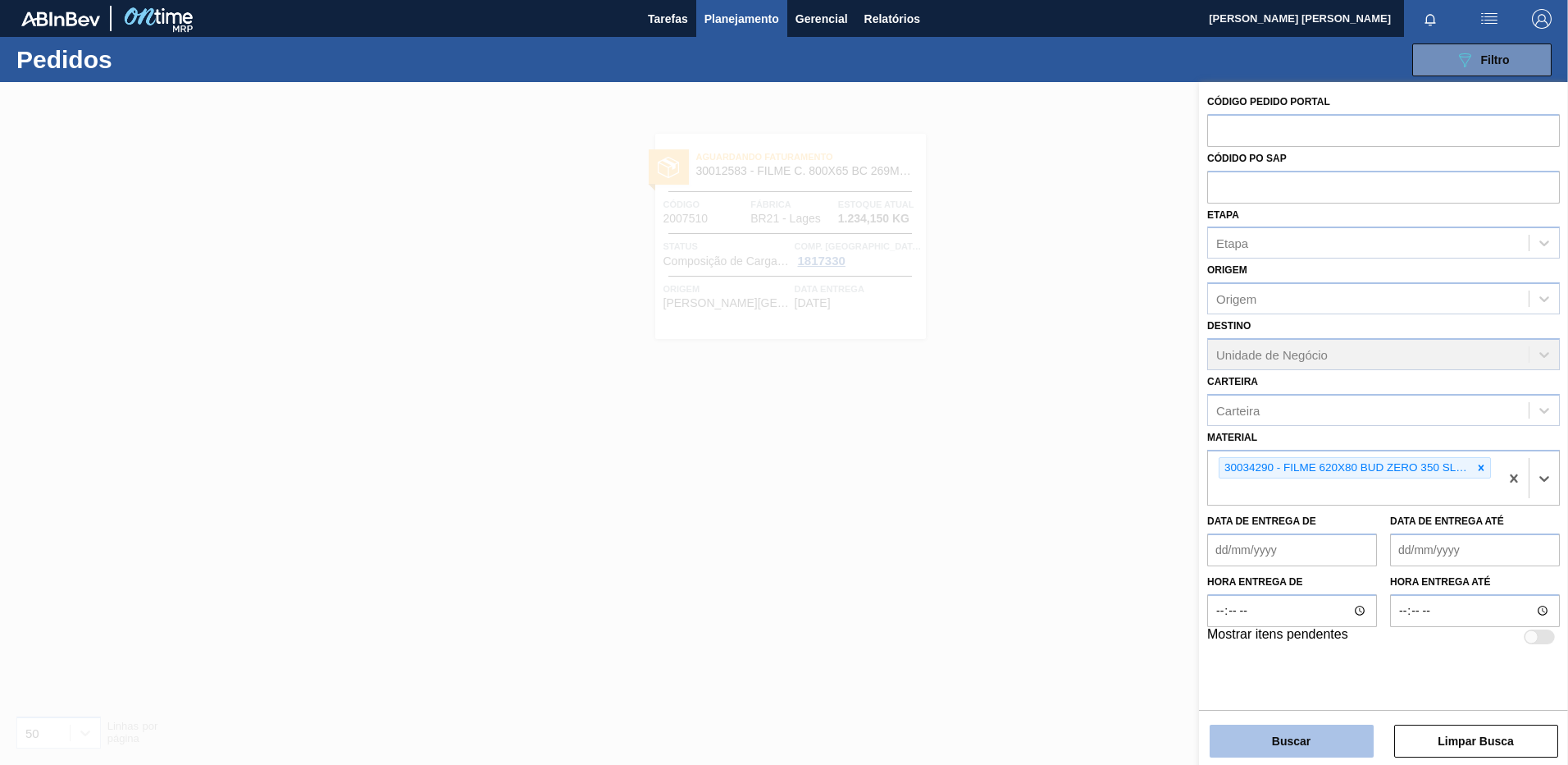
click at [1282, 741] on button "Buscar" at bounding box center [1292, 741] width 164 height 33
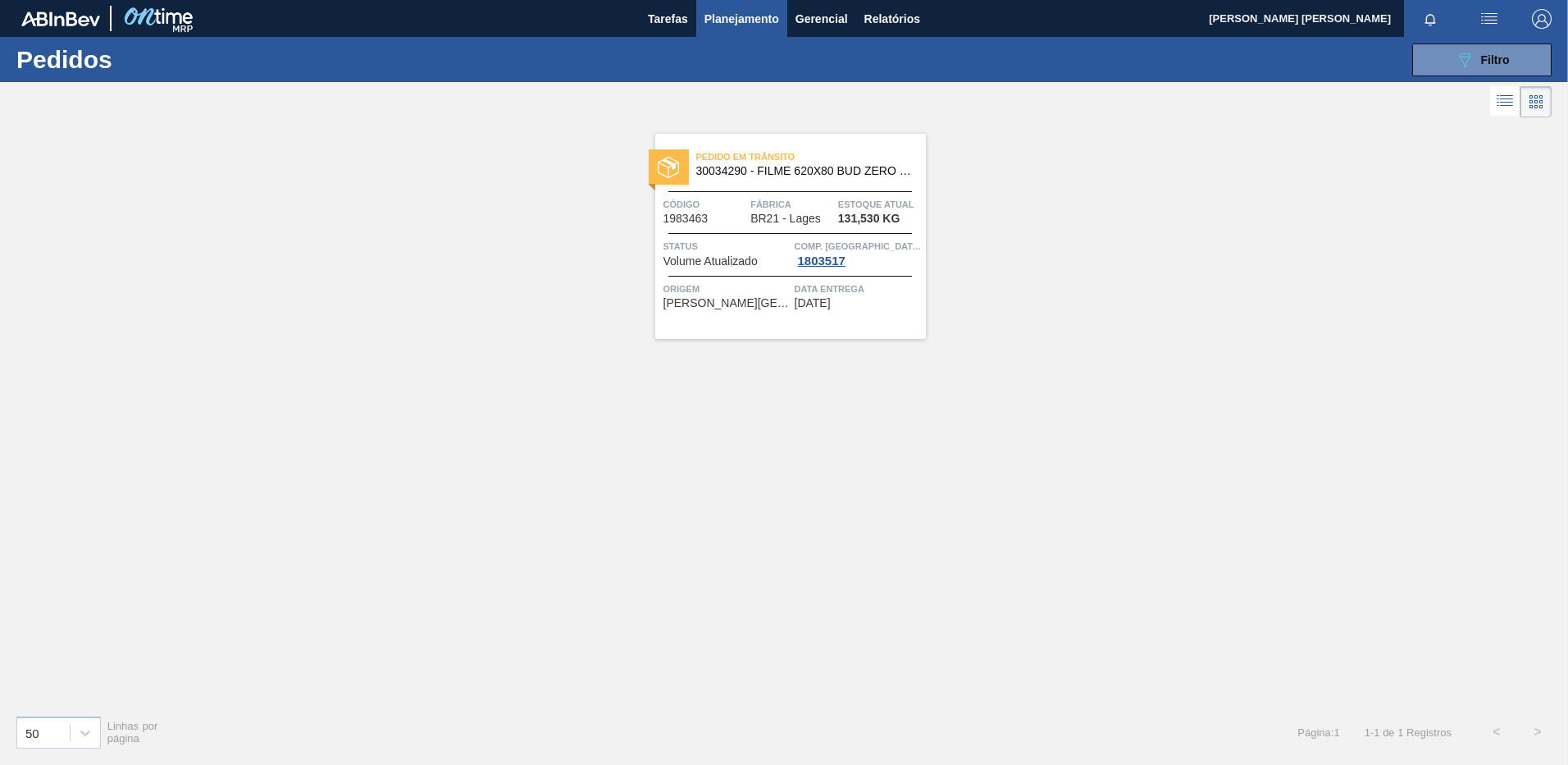
click at [807, 320] on div "Pedido [PERSON_NAME] 30034290 - FILME 620X80 BUD ZERO 350 SLK C8 Código 1983463…" at bounding box center [790, 236] width 270 height 205
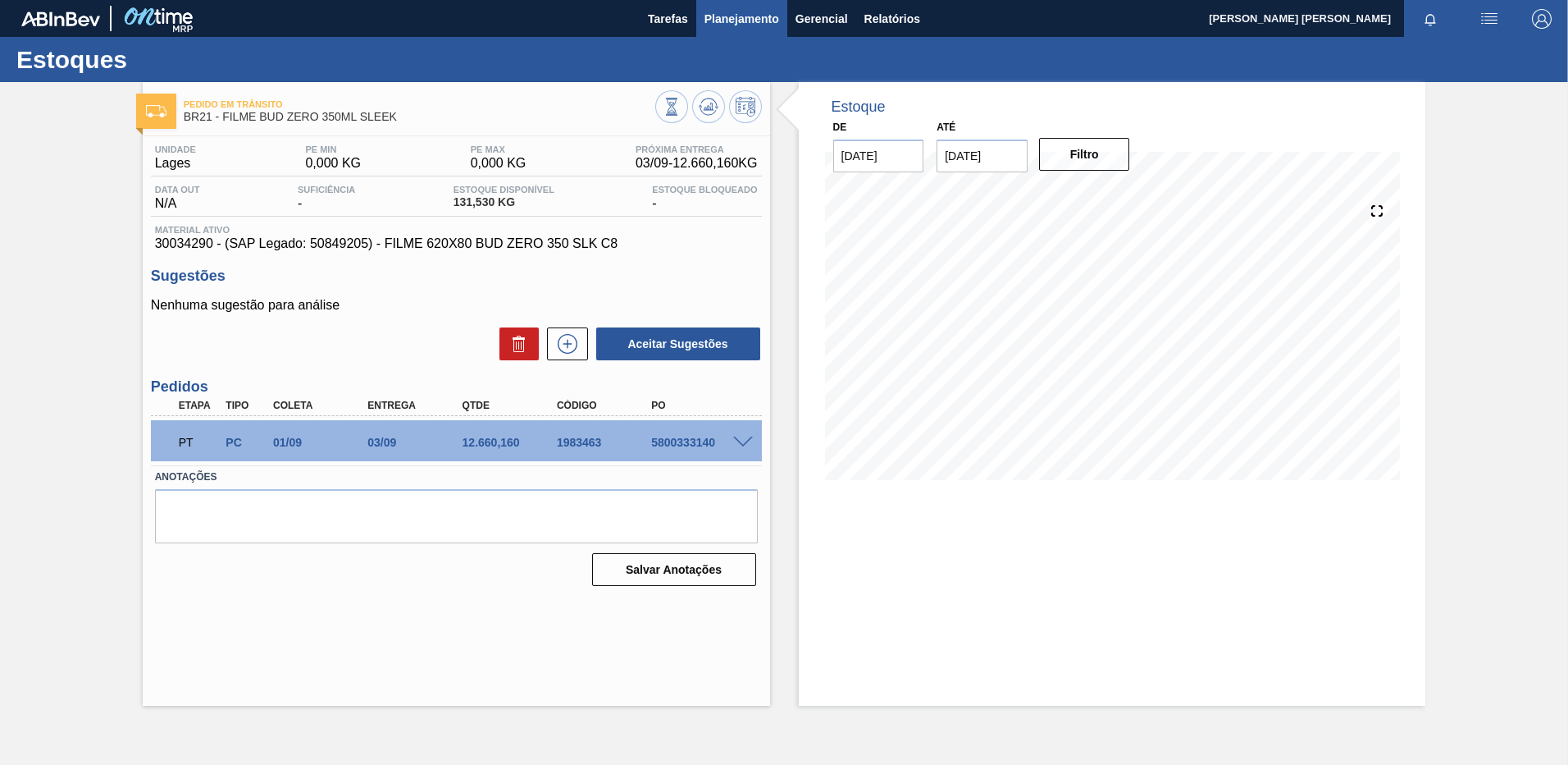
click at [732, 8] on button "Planejamento" at bounding box center [741, 18] width 91 height 37
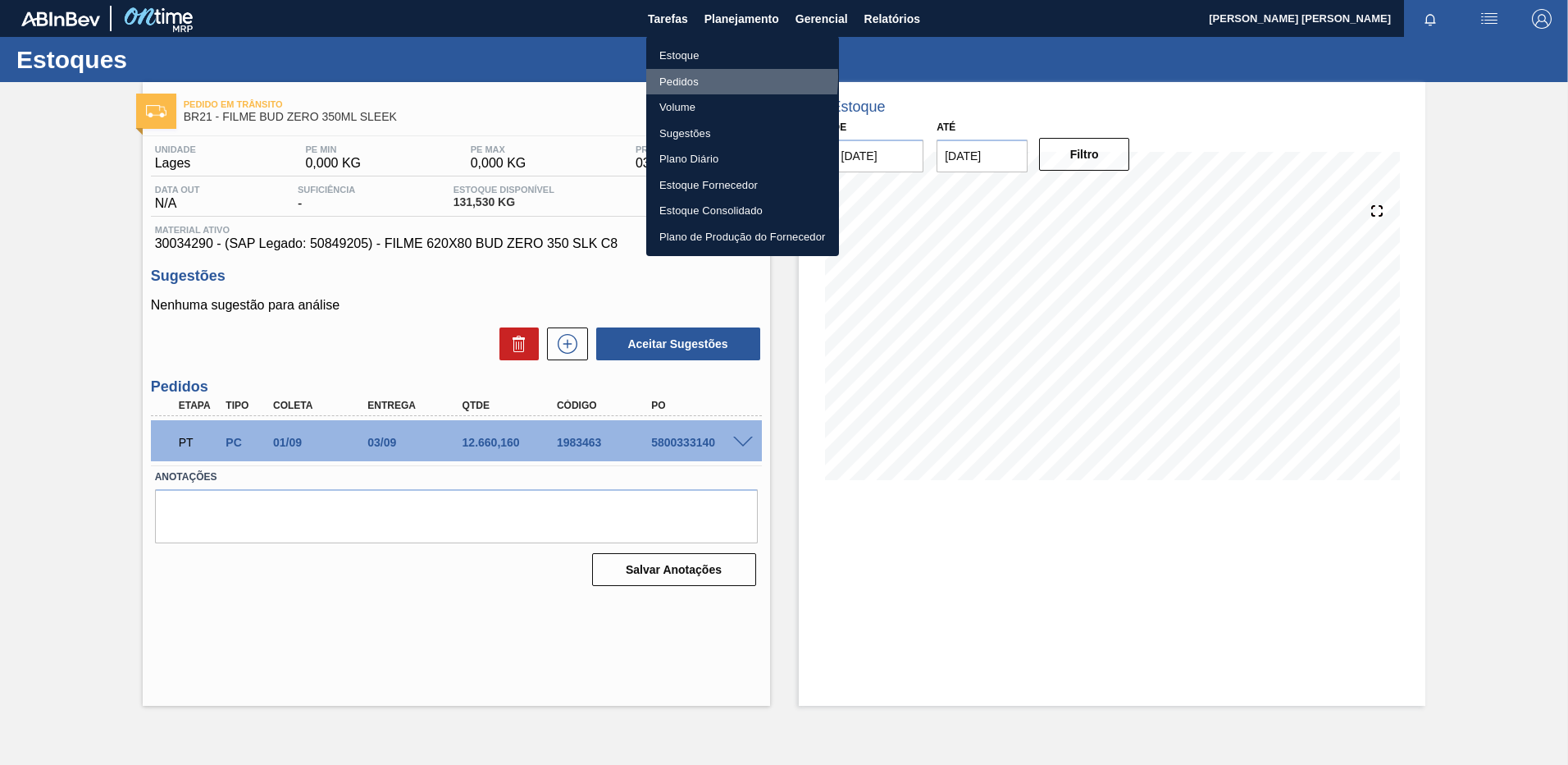
click at [680, 76] on li "Pedidos" at bounding box center [742, 82] width 193 height 26
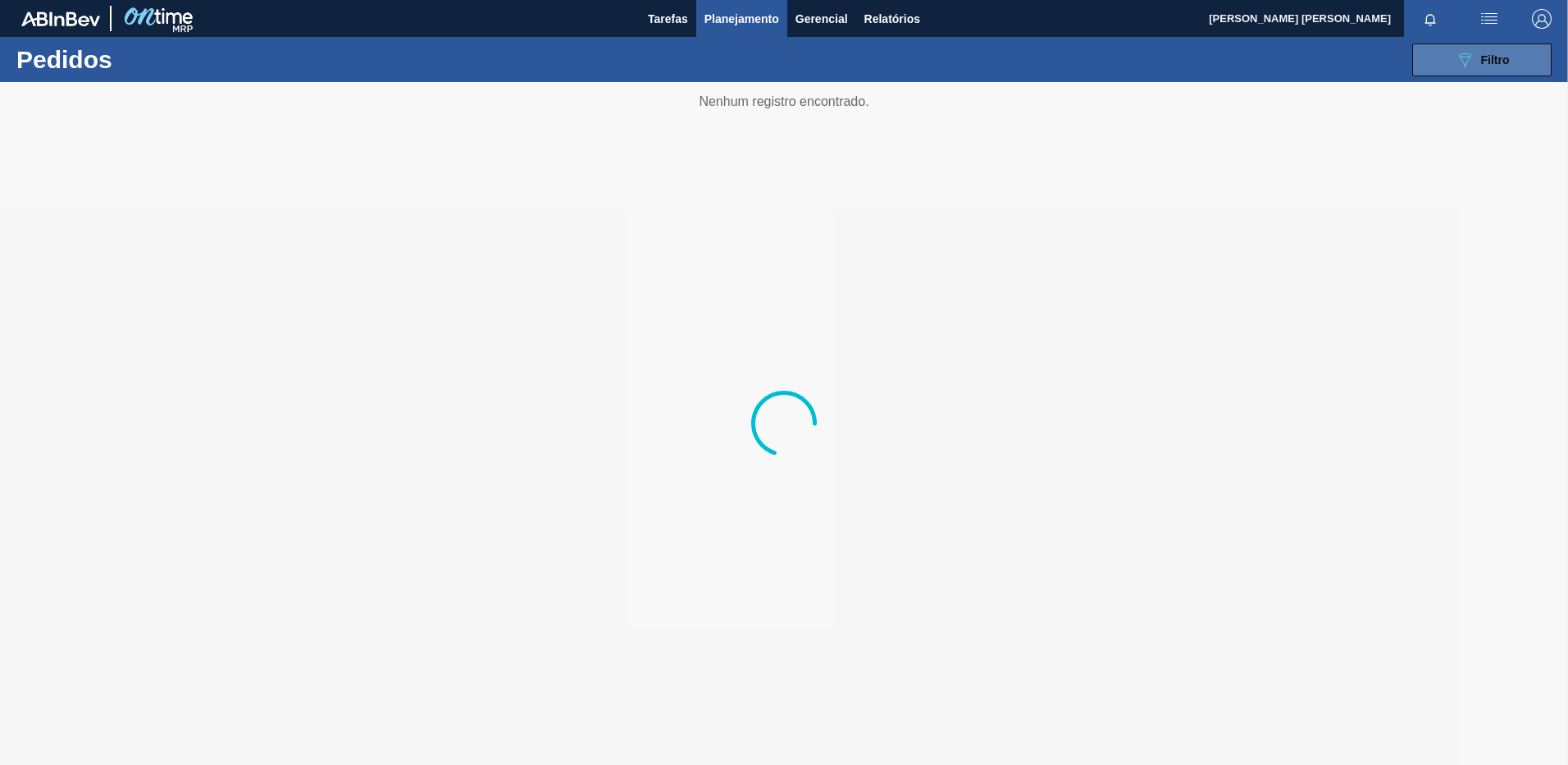
click at [1546, 58] on button "089F7B8B-B2A5-4AFE-B5C0-19BA573D28AC Filtro" at bounding box center [1482, 60] width 139 height 33
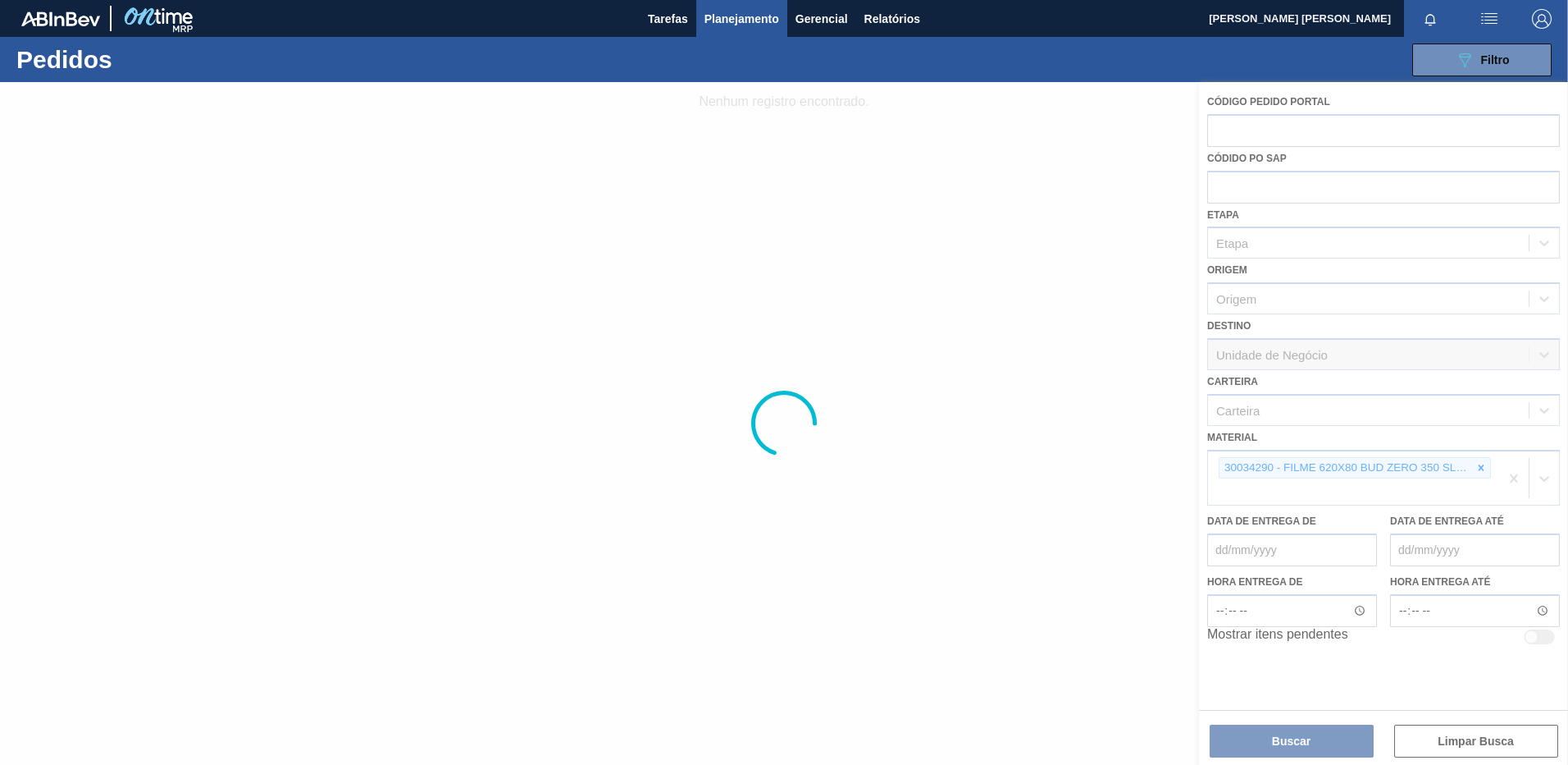
drag, startPoint x: 1331, startPoint y: 488, endPoint x: 1344, endPoint y: 468, distance: 23.9
click at [1331, 488] on div at bounding box center [784, 424] width 1568 height 683
click at [1503, 473] on div at bounding box center [784, 424] width 1568 height 683
click at [1508, 477] on div at bounding box center [784, 424] width 1568 height 683
click at [1509, 477] on div at bounding box center [784, 424] width 1568 height 683
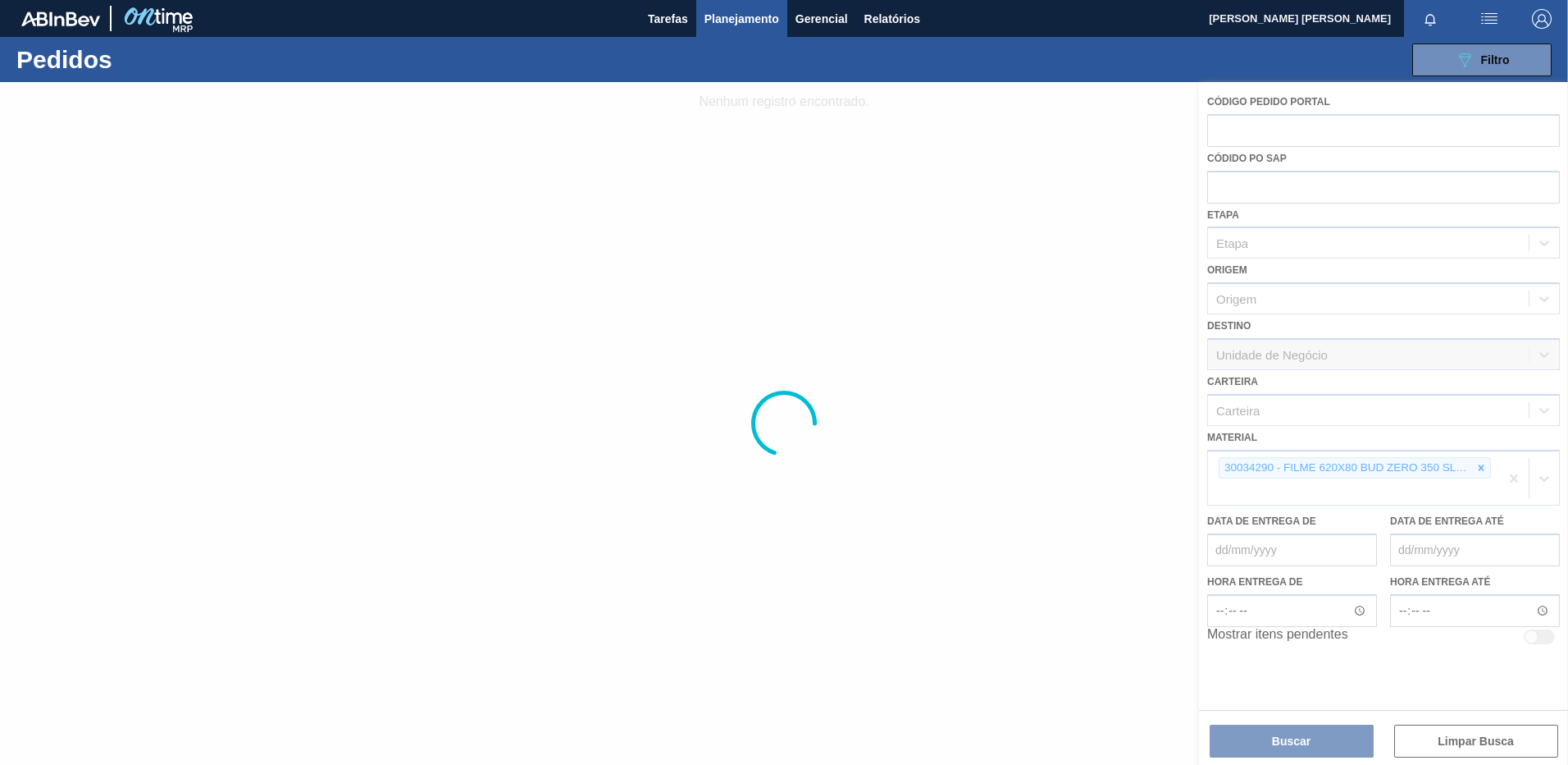
click at [1509, 477] on div at bounding box center [784, 424] width 1568 height 683
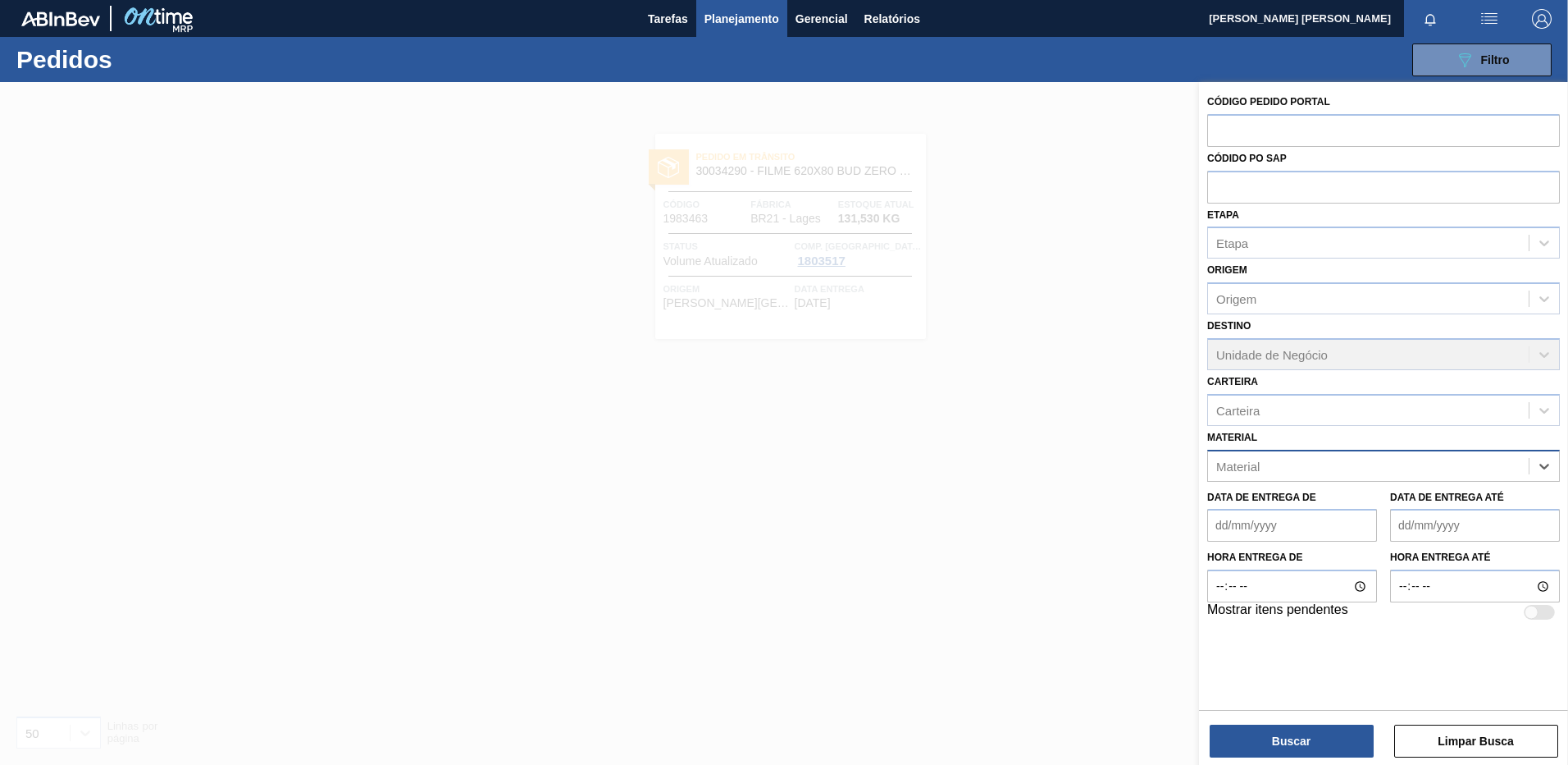
paste input "30018294"
type input "30018294"
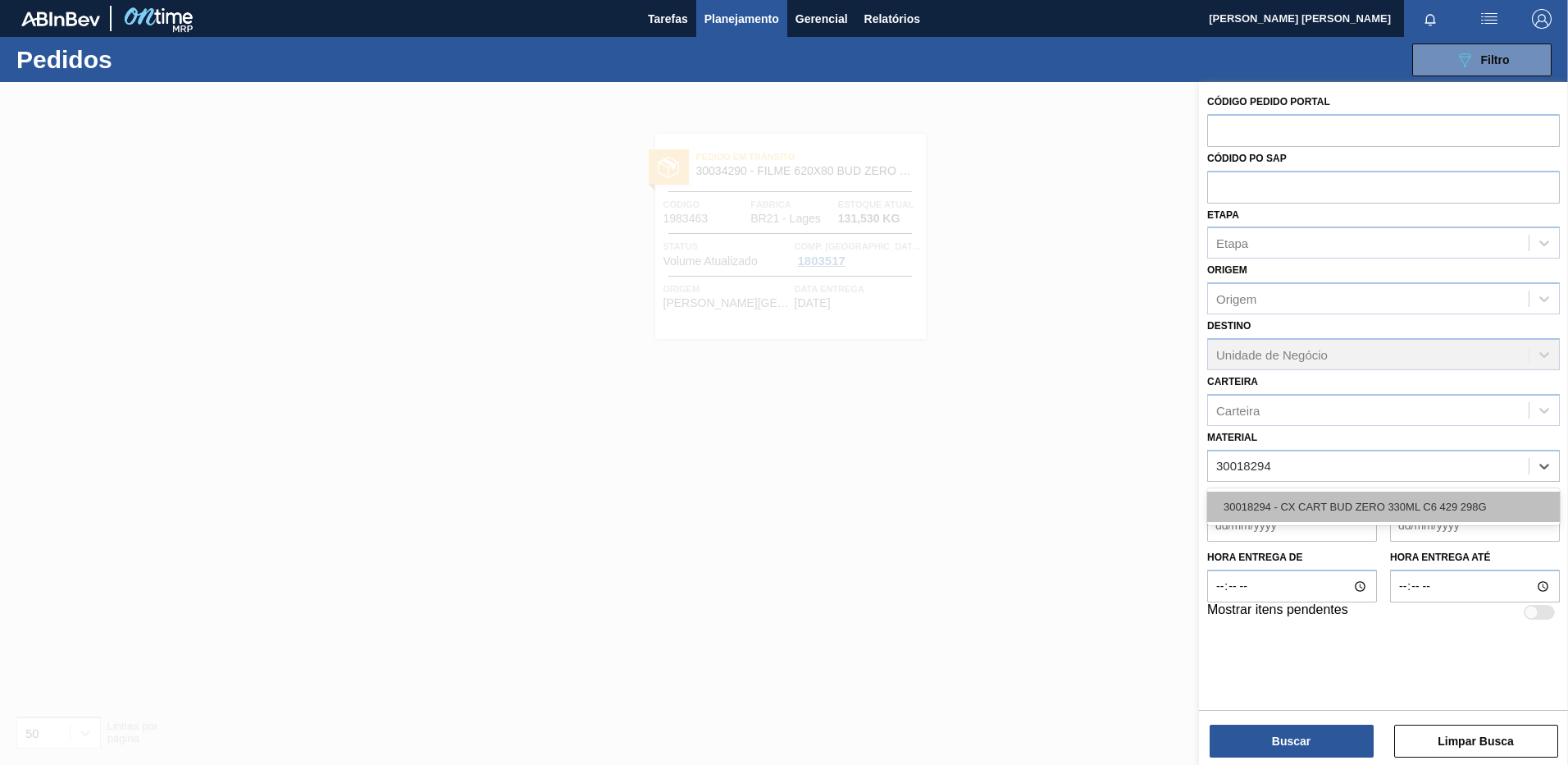
click at [1398, 504] on div "30018294 - CX CART BUD ZERO 330ML C6 429 298G" at bounding box center [1383, 507] width 352 height 30
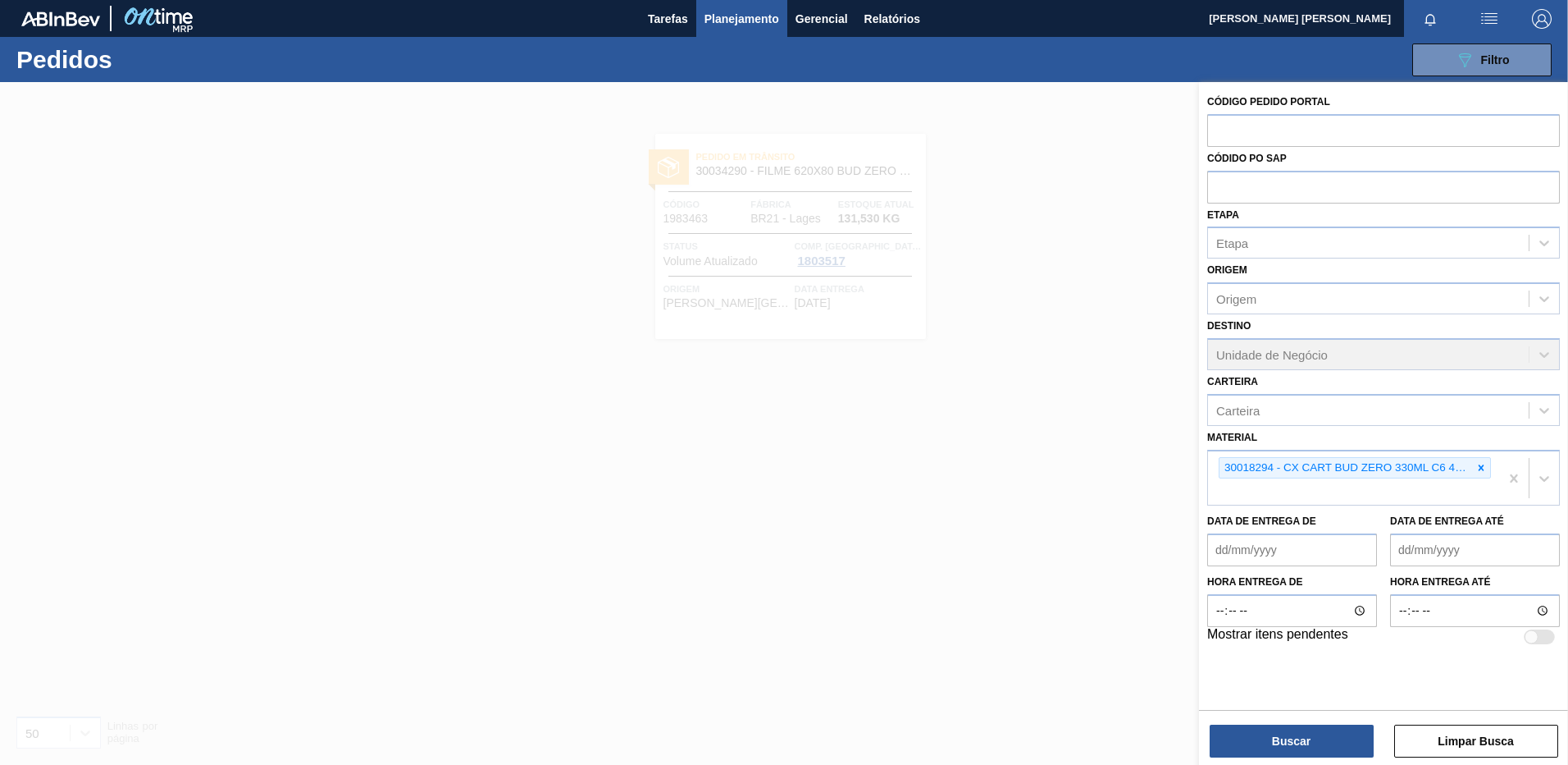
click at [1283, 762] on div "Código Pedido Portal Códido PO SAP Etapa Etapa Origem Origem Destino Unidade de…" at bounding box center [1383, 425] width 369 height 686
click at [1289, 743] on button "Buscar" at bounding box center [1292, 741] width 164 height 33
